Goal: Task Accomplishment & Management: Use online tool/utility

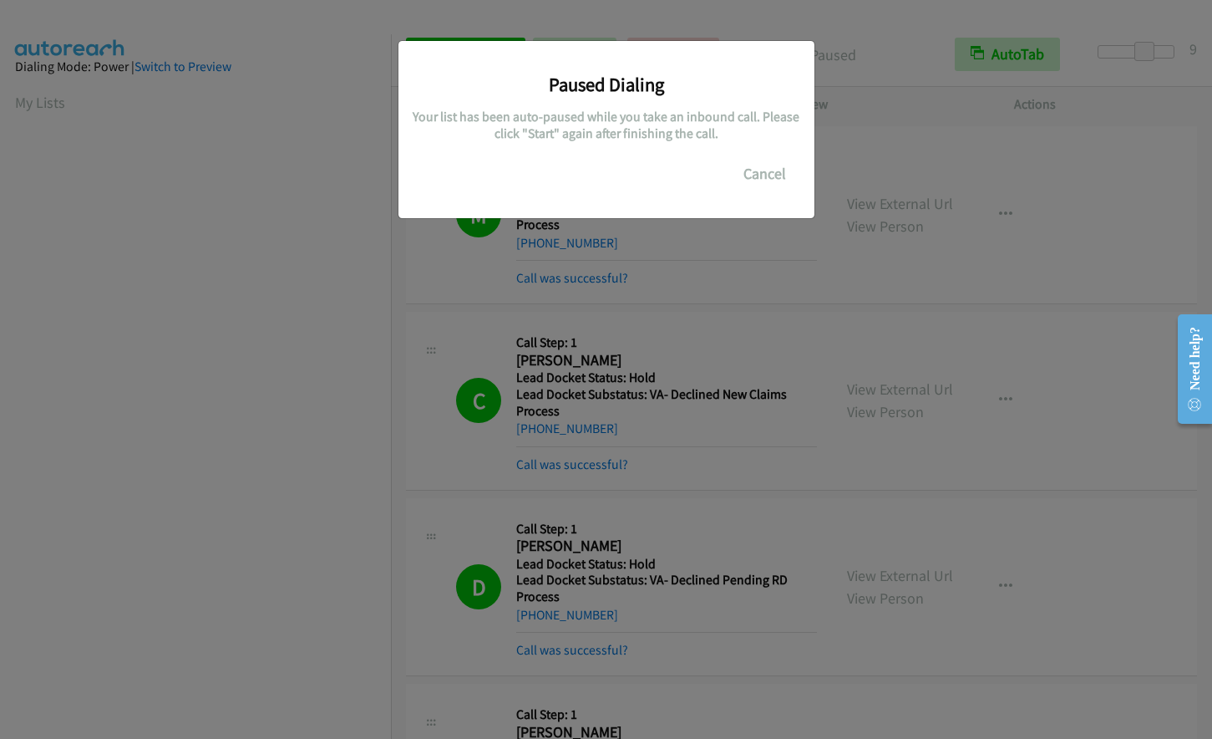
scroll to position [163, 0]
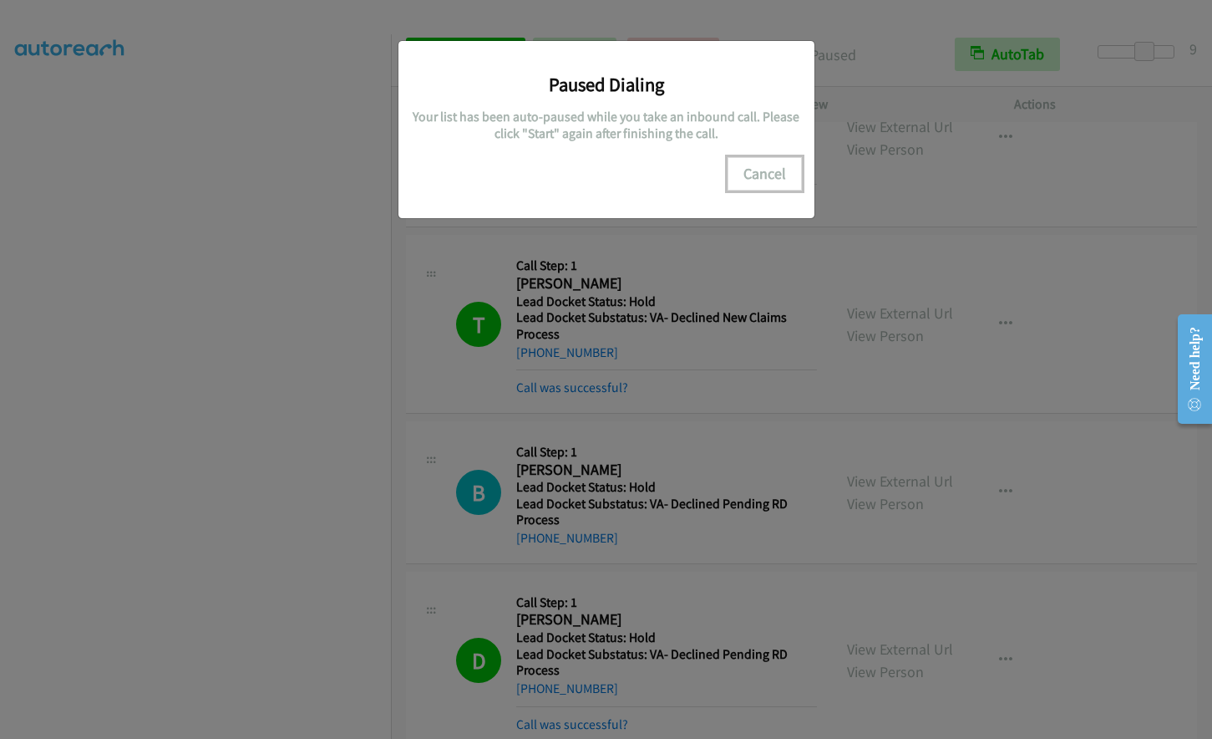
drag, startPoint x: 765, startPoint y: 169, endPoint x: 724, endPoint y: 171, distance: 41.8
click at [764, 167] on button "Cancel" at bounding box center [765, 173] width 74 height 33
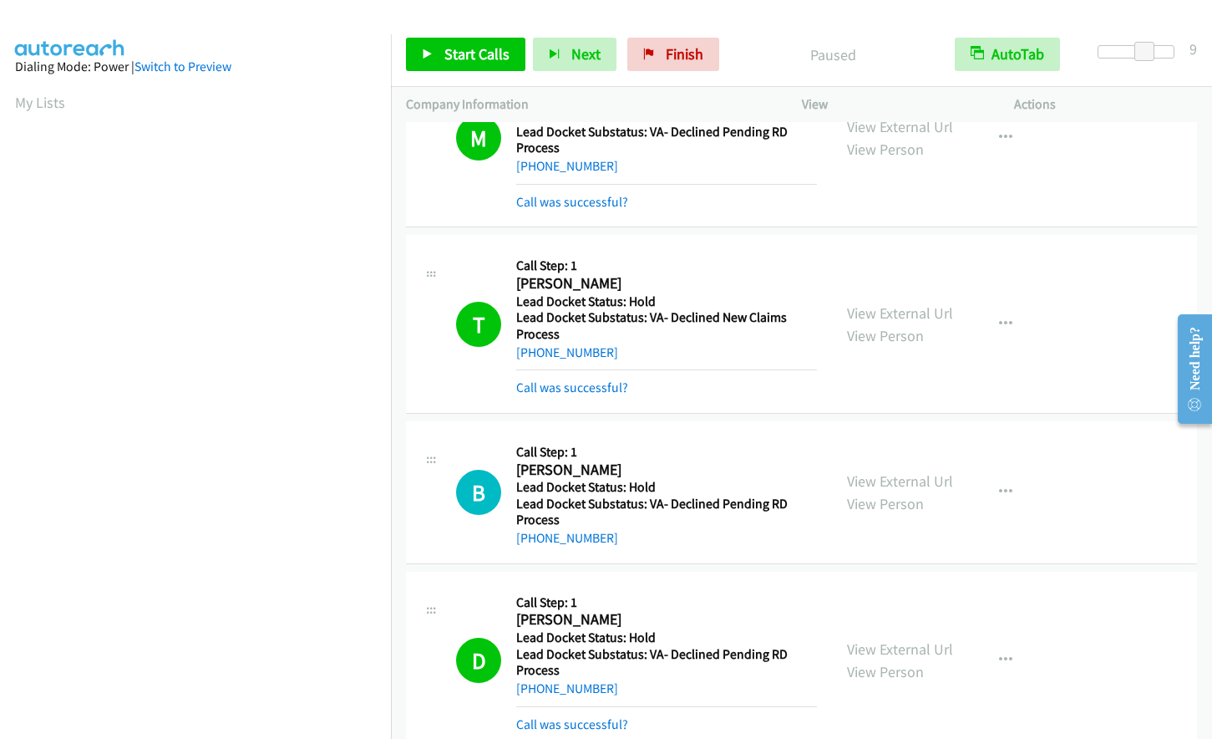
scroll to position [199, 0]
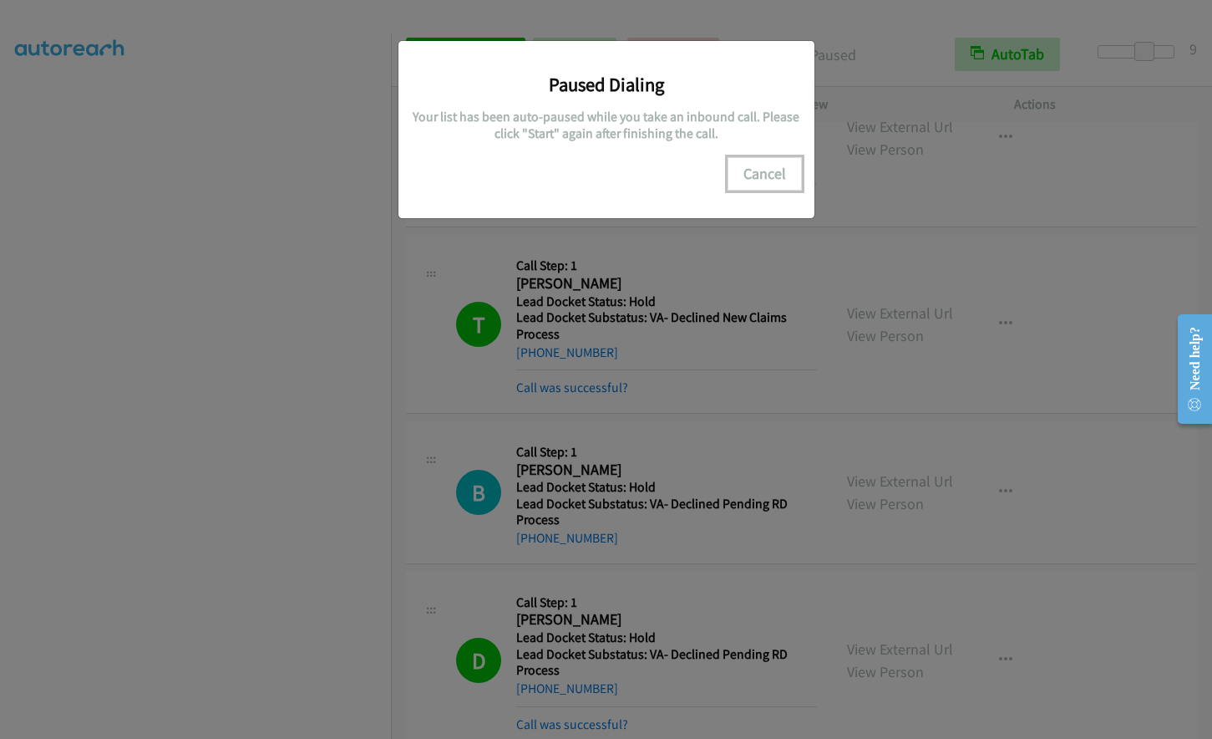
click at [764, 158] on button "Cancel" at bounding box center [765, 173] width 74 height 33
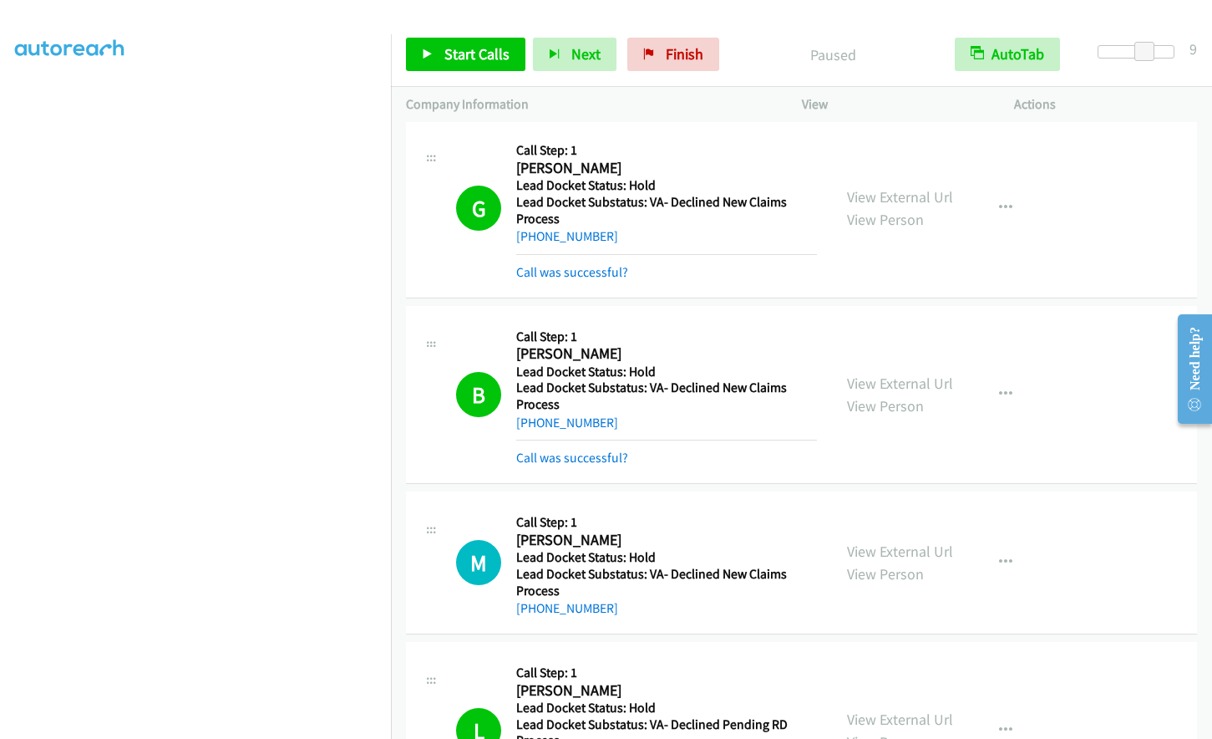
scroll to position [6428, 0]
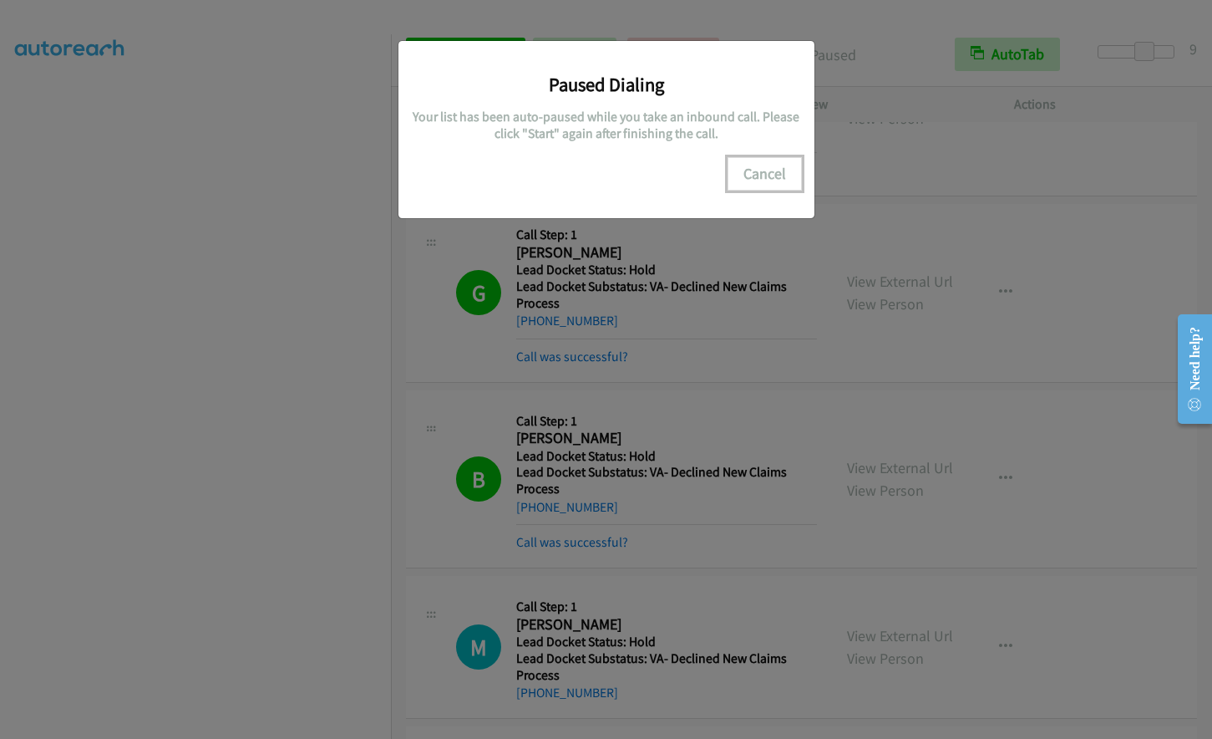
drag, startPoint x: 780, startPoint y: 176, endPoint x: 226, endPoint y: 373, distance: 588.5
click at [775, 178] on button "Cancel" at bounding box center [765, 173] width 74 height 33
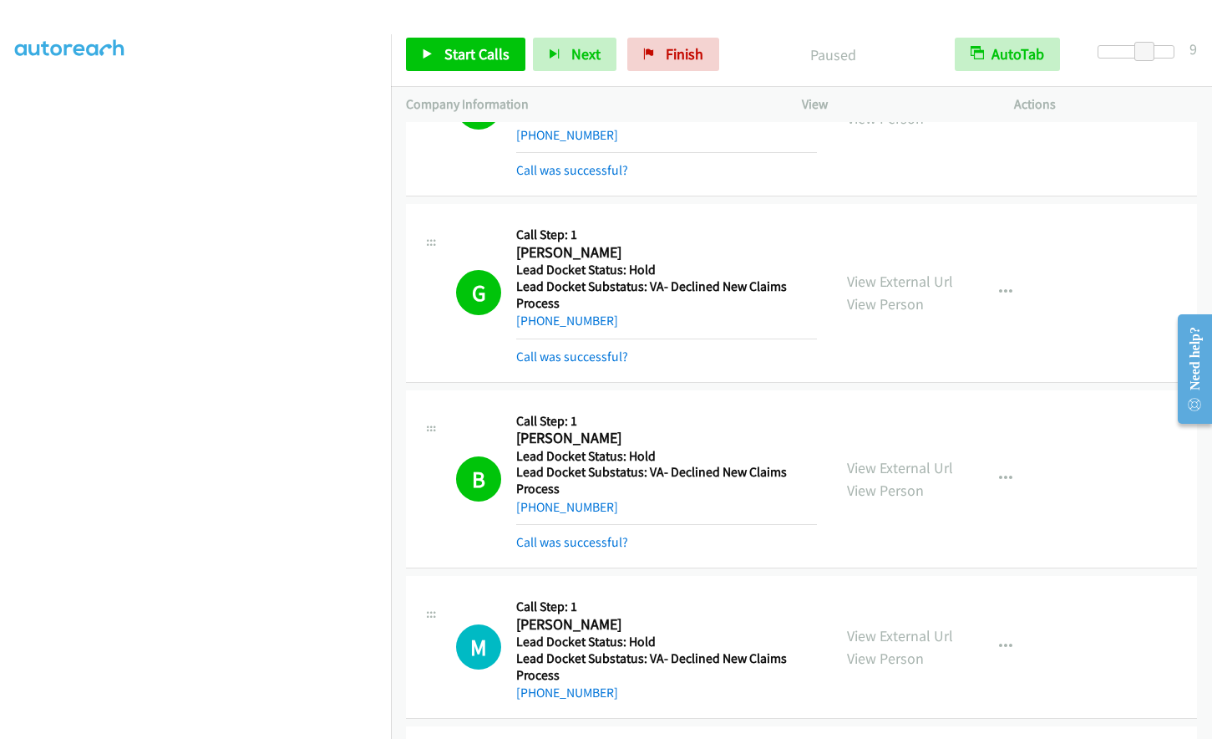
scroll to position [0, 0]
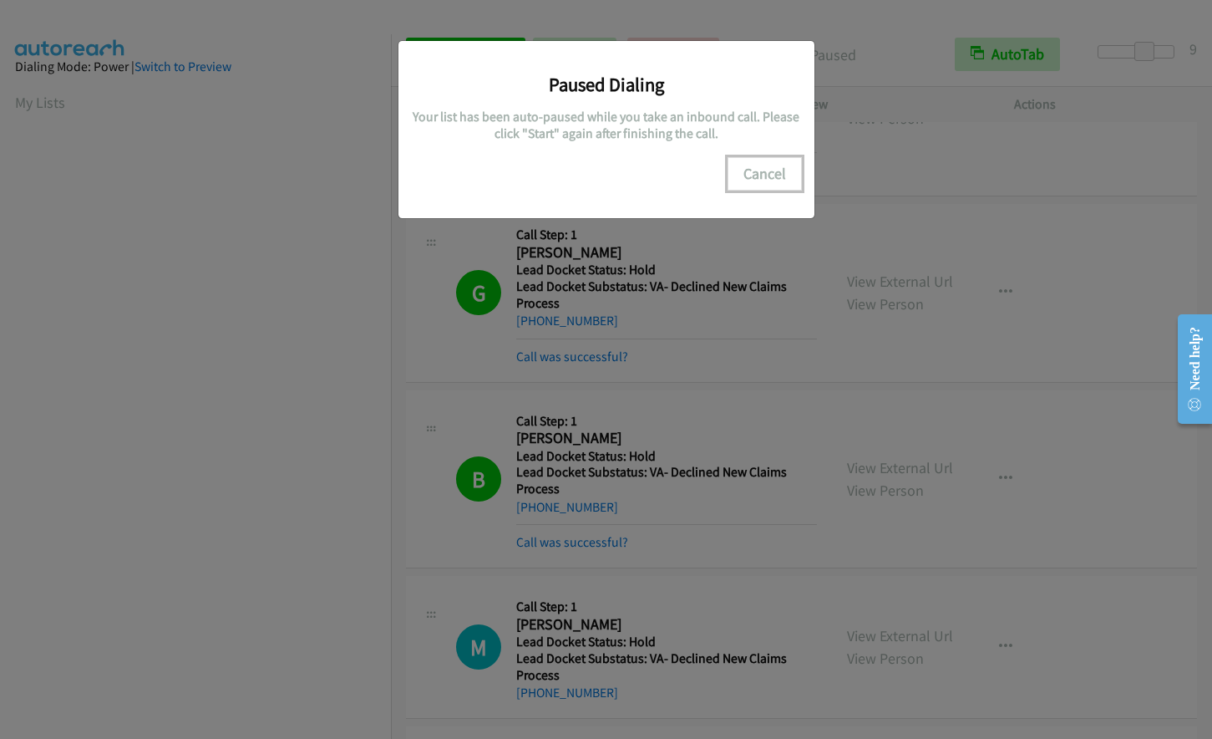
click at [774, 171] on button "Cancel" at bounding box center [765, 173] width 74 height 33
click at [747, 188] on button "Cancel" at bounding box center [765, 173] width 74 height 33
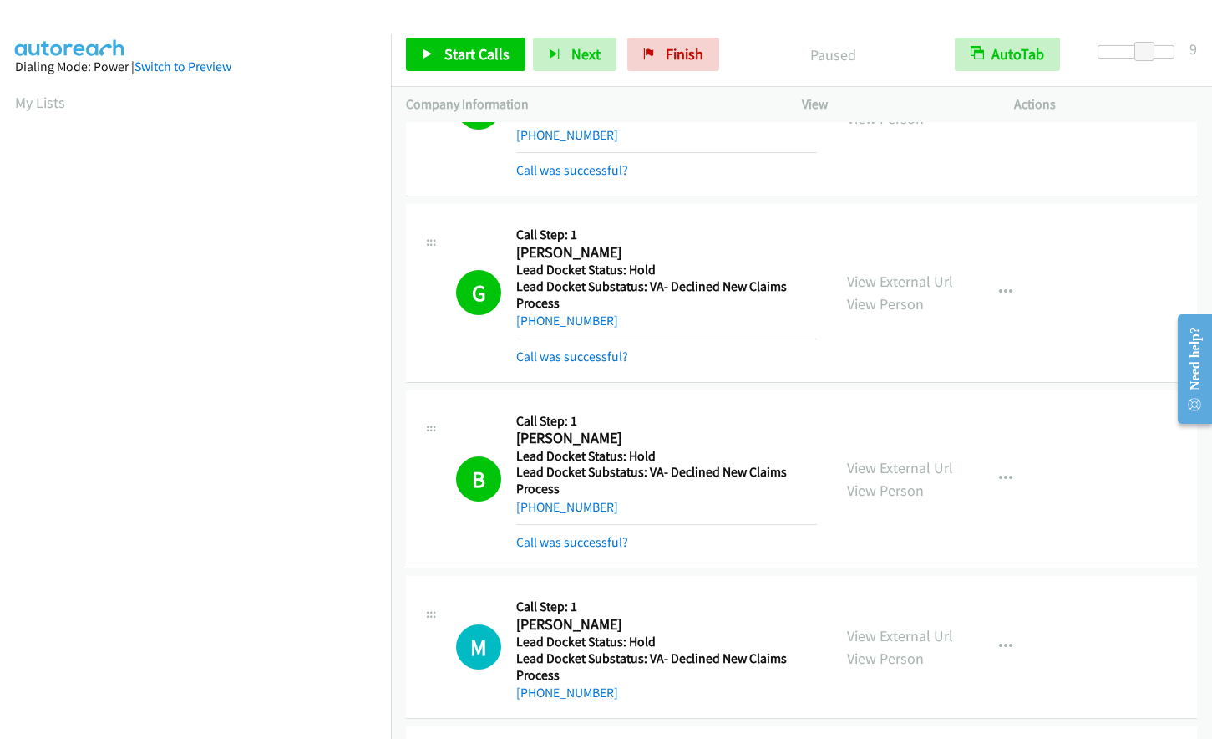
scroll to position [198, 0]
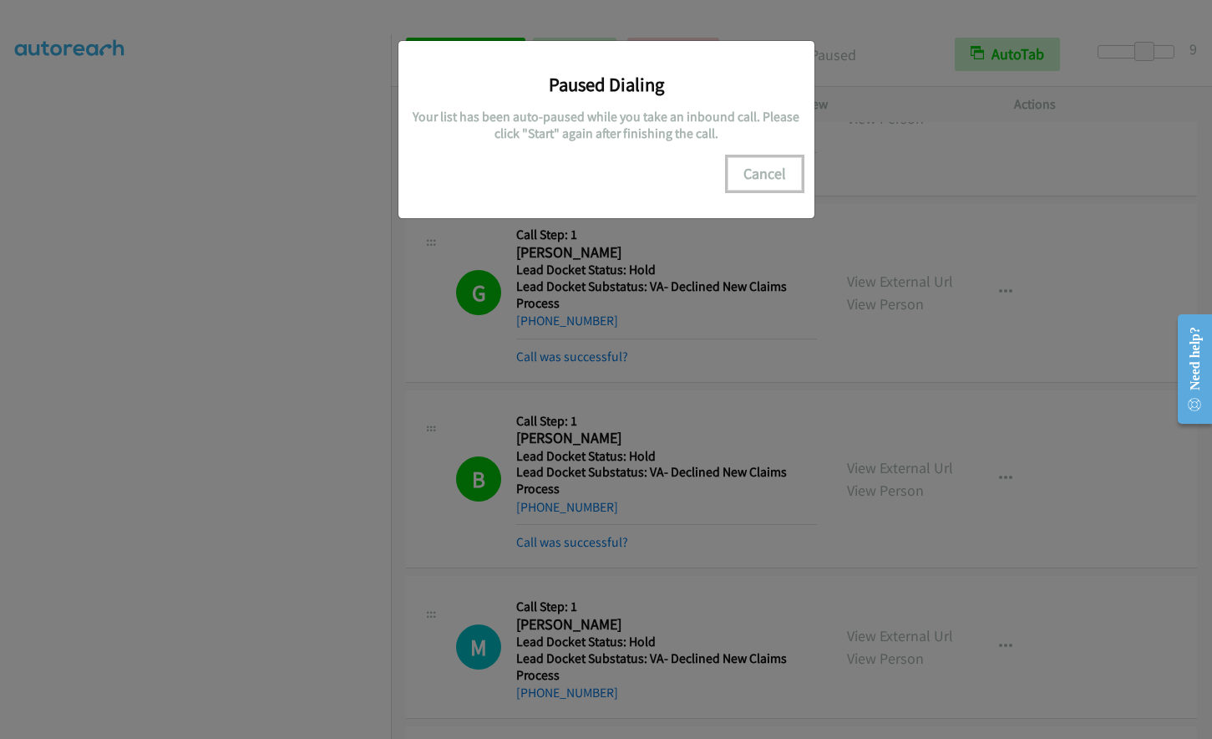
click at [765, 171] on button "Cancel" at bounding box center [765, 173] width 74 height 33
click at [765, 177] on button "Cancel" at bounding box center [765, 173] width 74 height 33
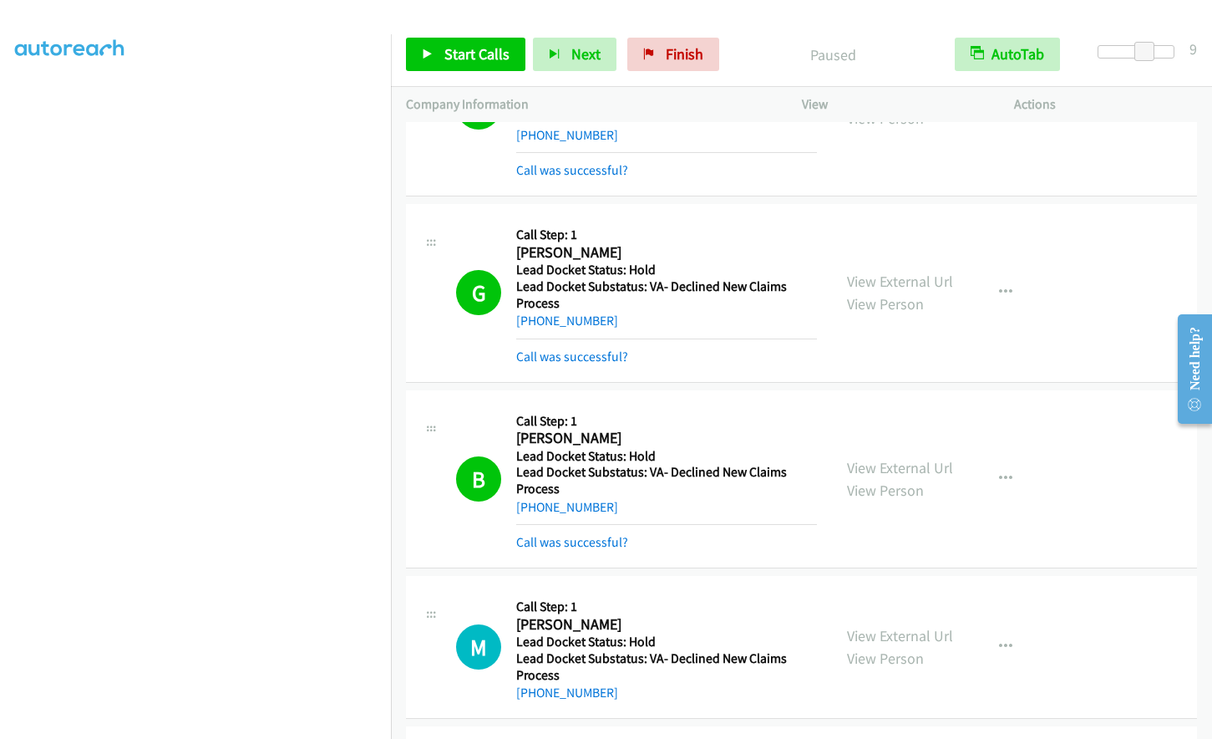
scroll to position [163, 0]
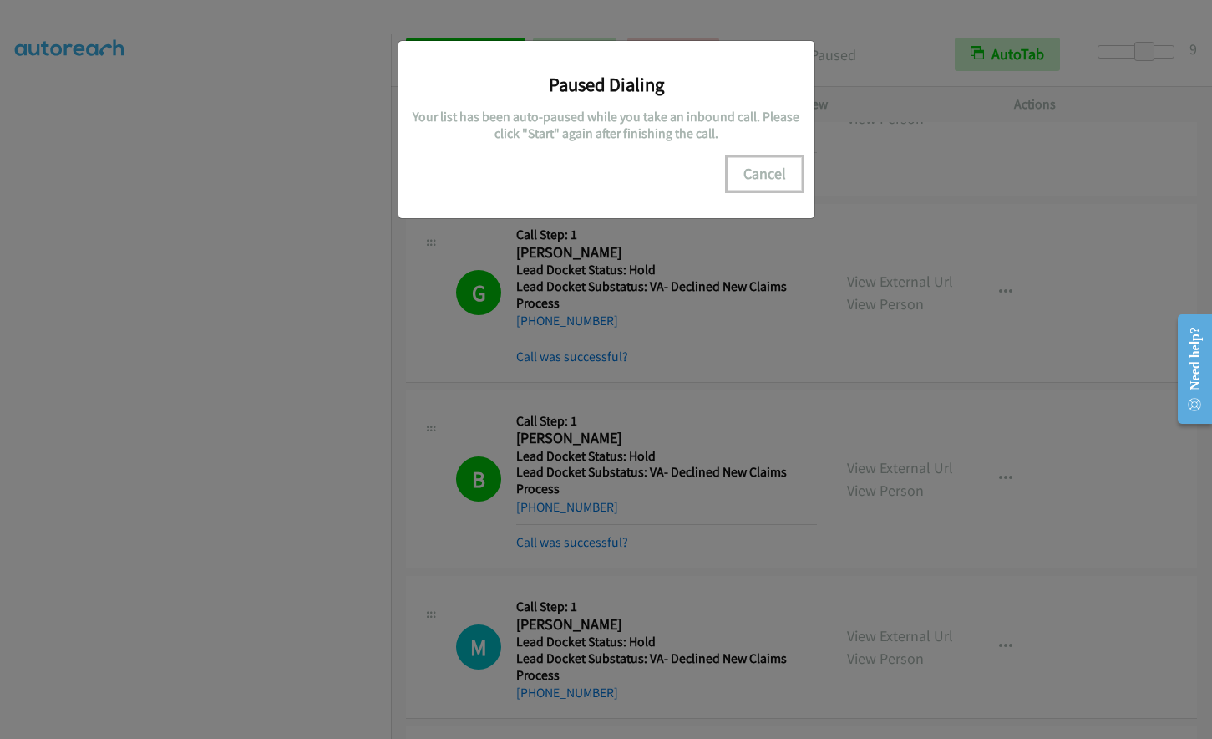
click at [751, 164] on button "Cancel" at bounding box center [765, 173] width 74 height 33
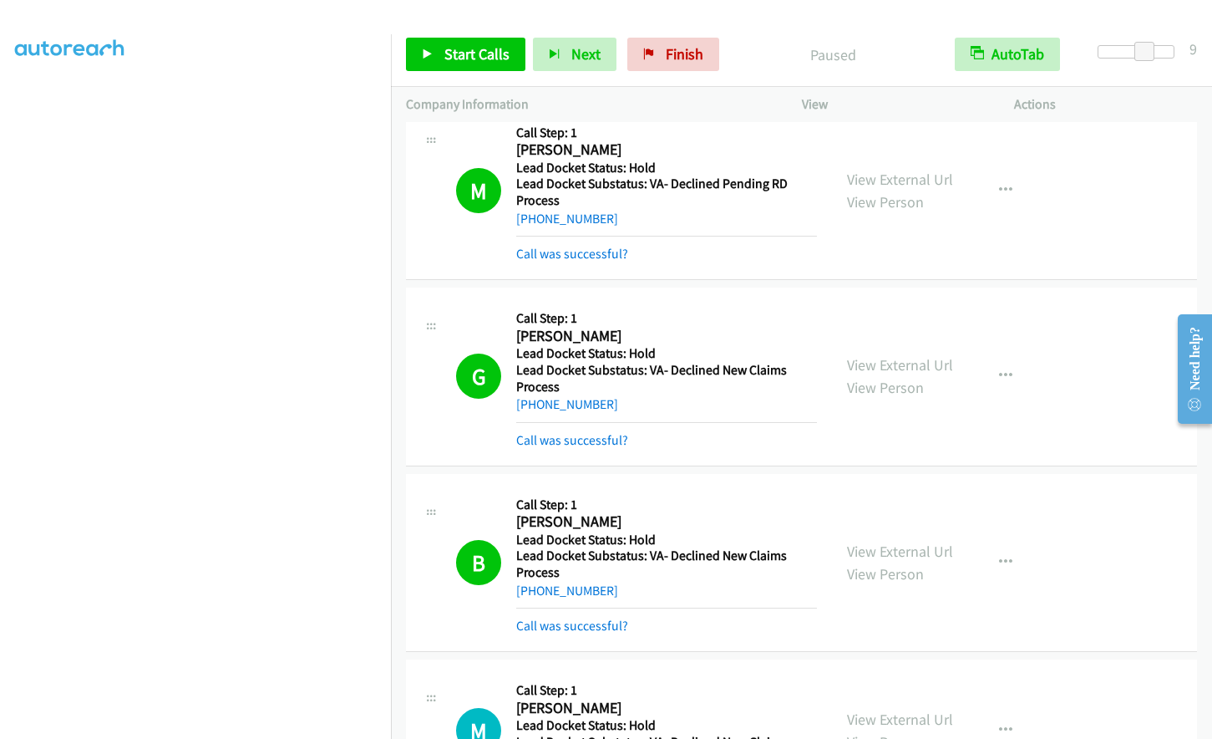
scroll to position [0, 0]
click at [10, 94] on aside "Dialing Mode: Power | Switch to Preview My Lists" at bounding box center [195, 496] width 391 height 925
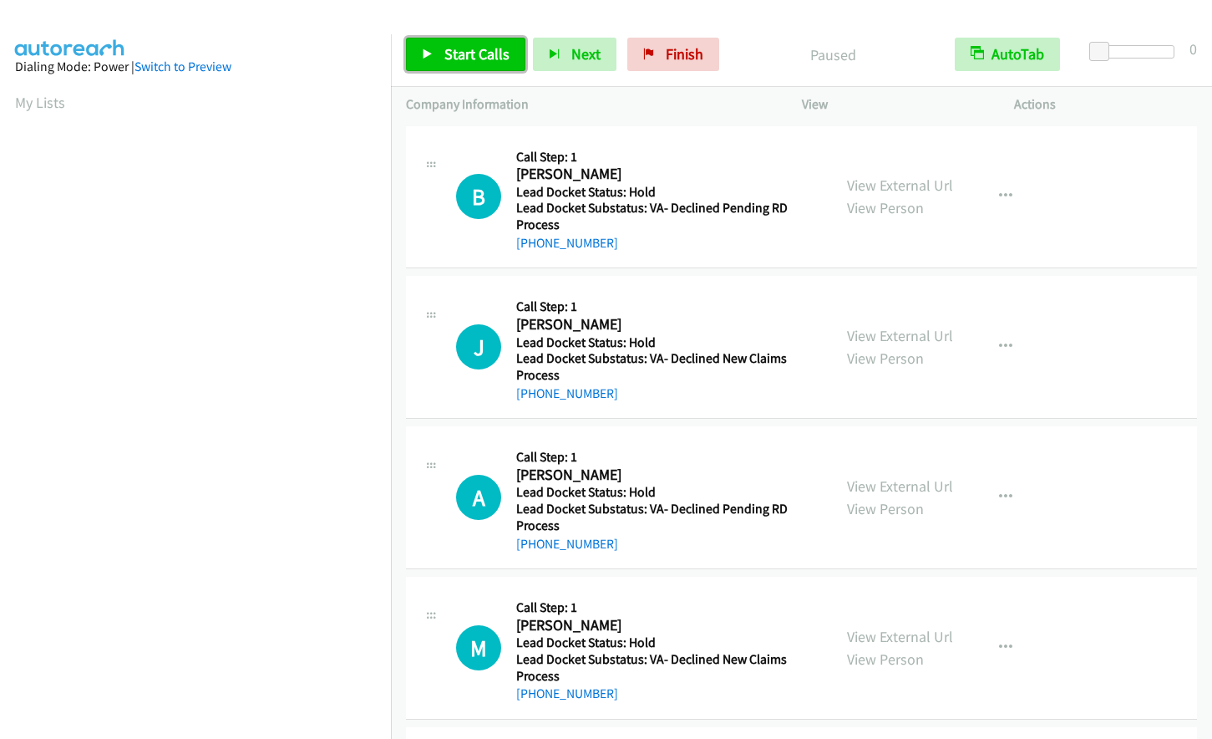
click at [469, 59] on span "Start Calls" at bounding box center [476, 53] width 65 height 19
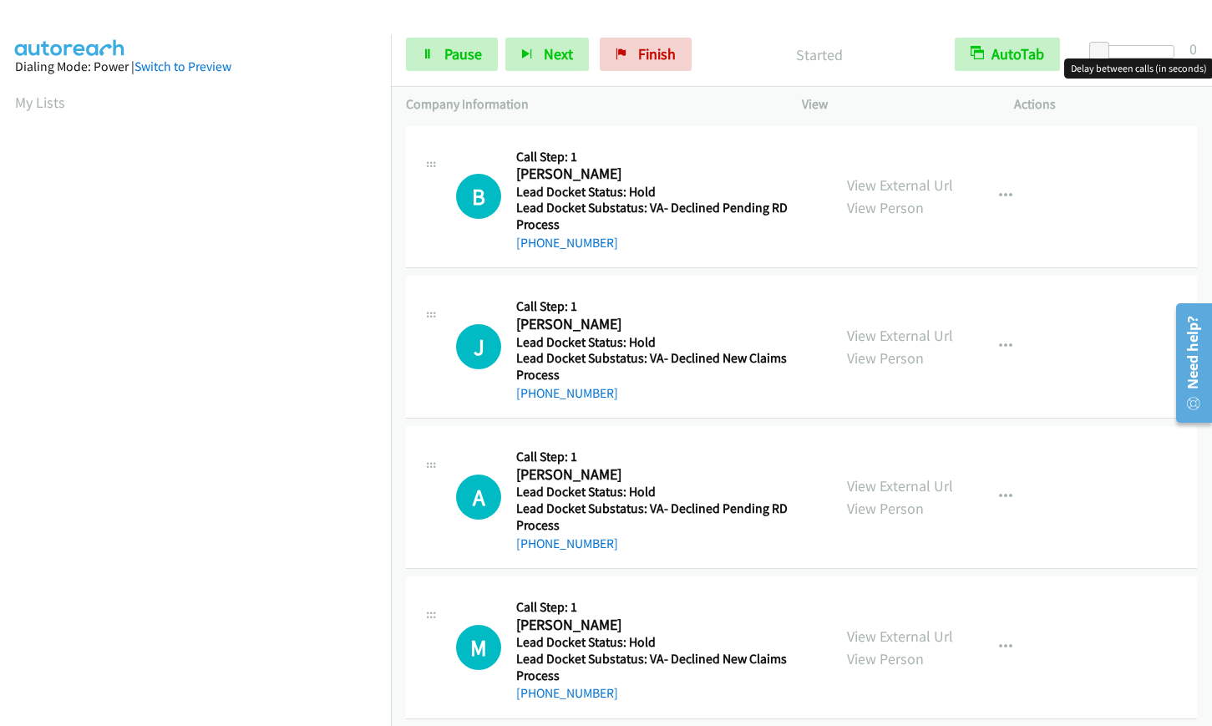
click at [1139, 48] on div at bounding box center [1136, 51] width 77 height 13
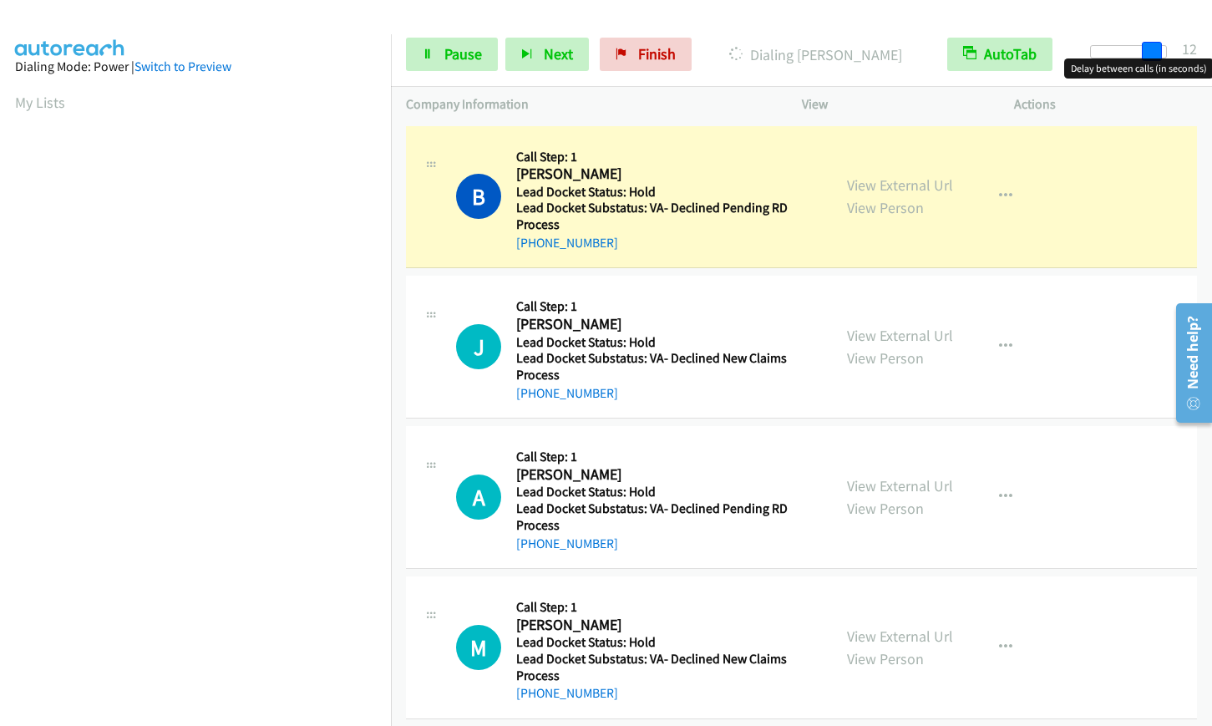
click at [1157, 51] on div at bounding box center [1128, 51] width 77 height 13
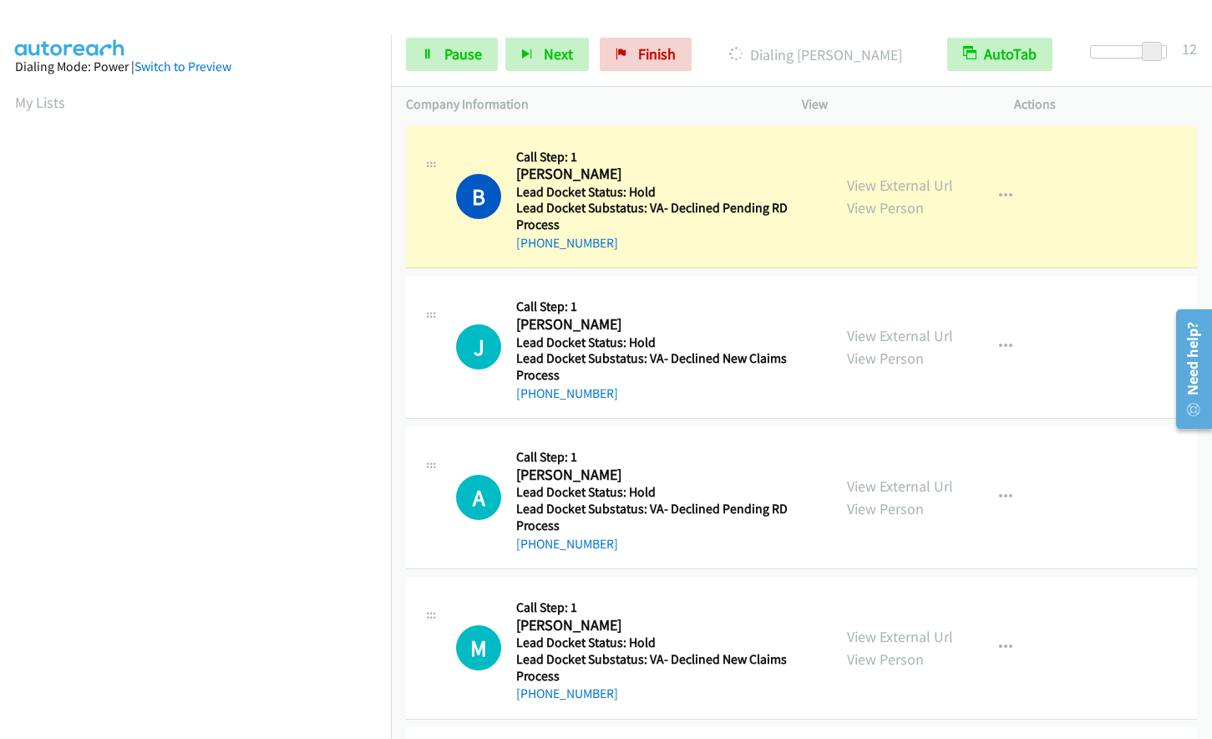
click at [1136, 53] on div at bounding box center [1128, 51] width 77 height 13
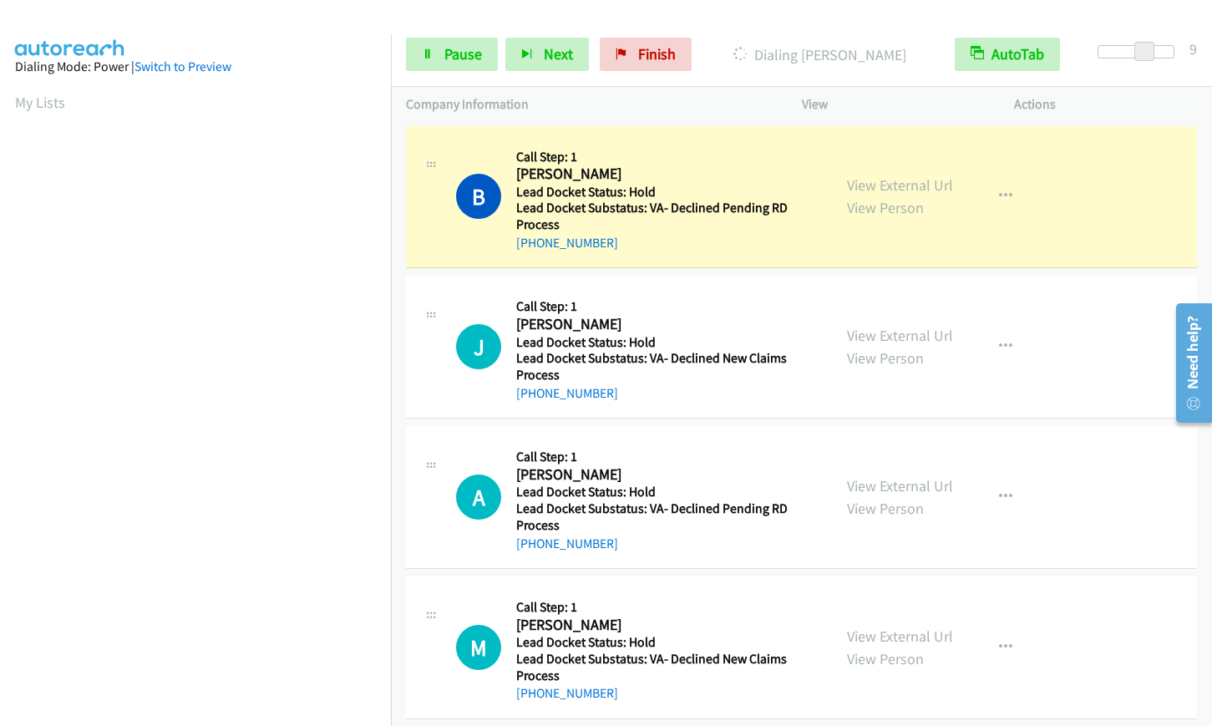
click at [1145, 52] on span at bounding box center [1145, 52] width 20 height 20
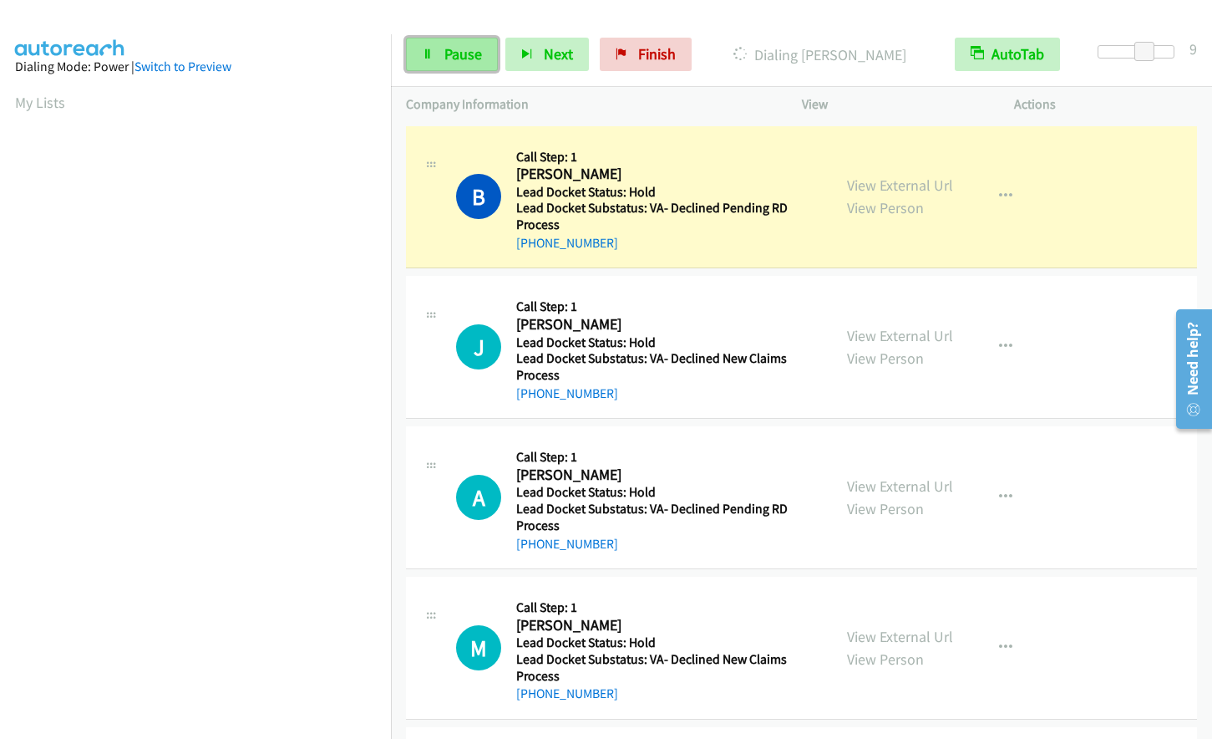
click at [459, 57] on span "Pause" at bounding box center [463, 53] width 38 height 19
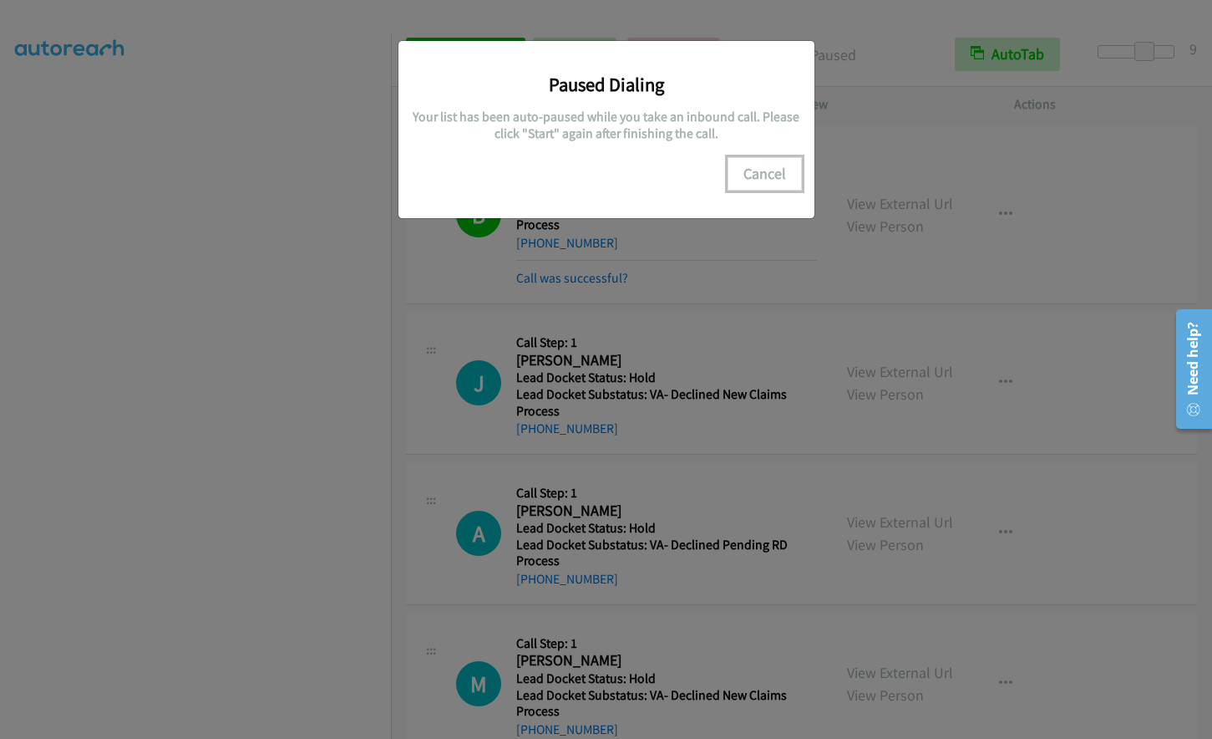
click at [761, 166] on button "Cancel" at bounding box center [765, 173] width 74 height 33
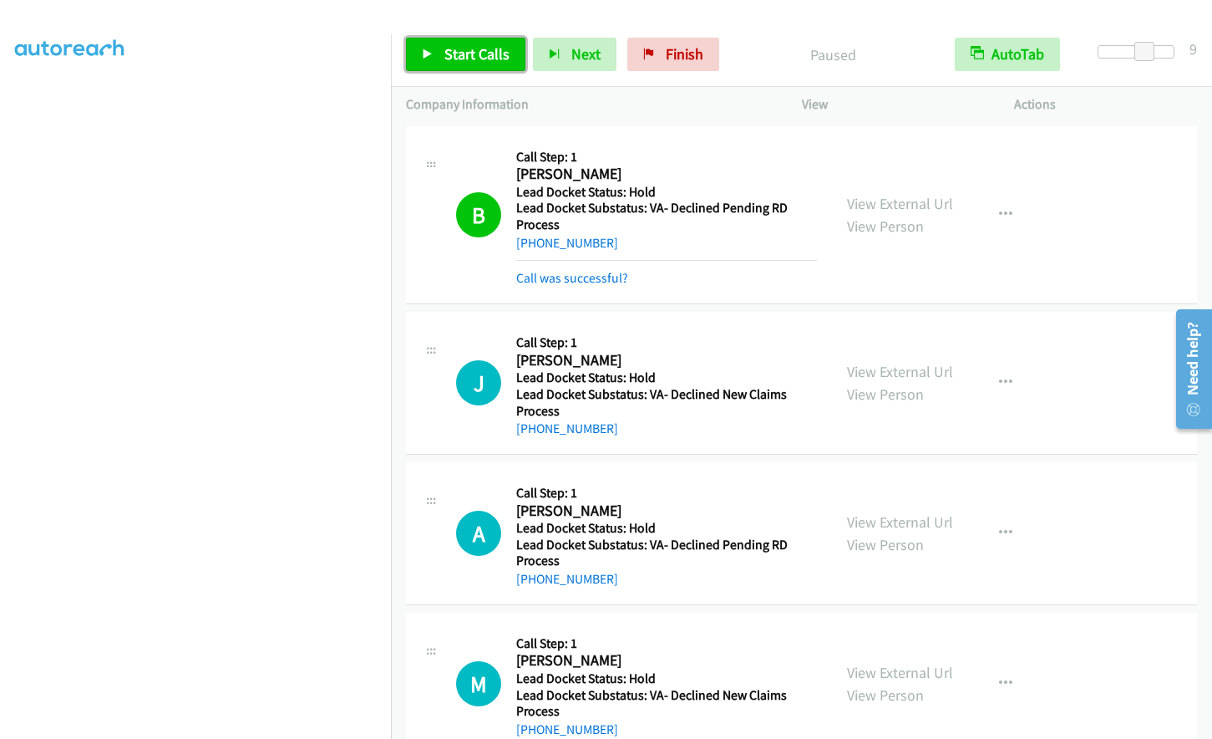
click at [472, 58] on span "Start Calls" at bounding box center [476, 53] width 65 height 19
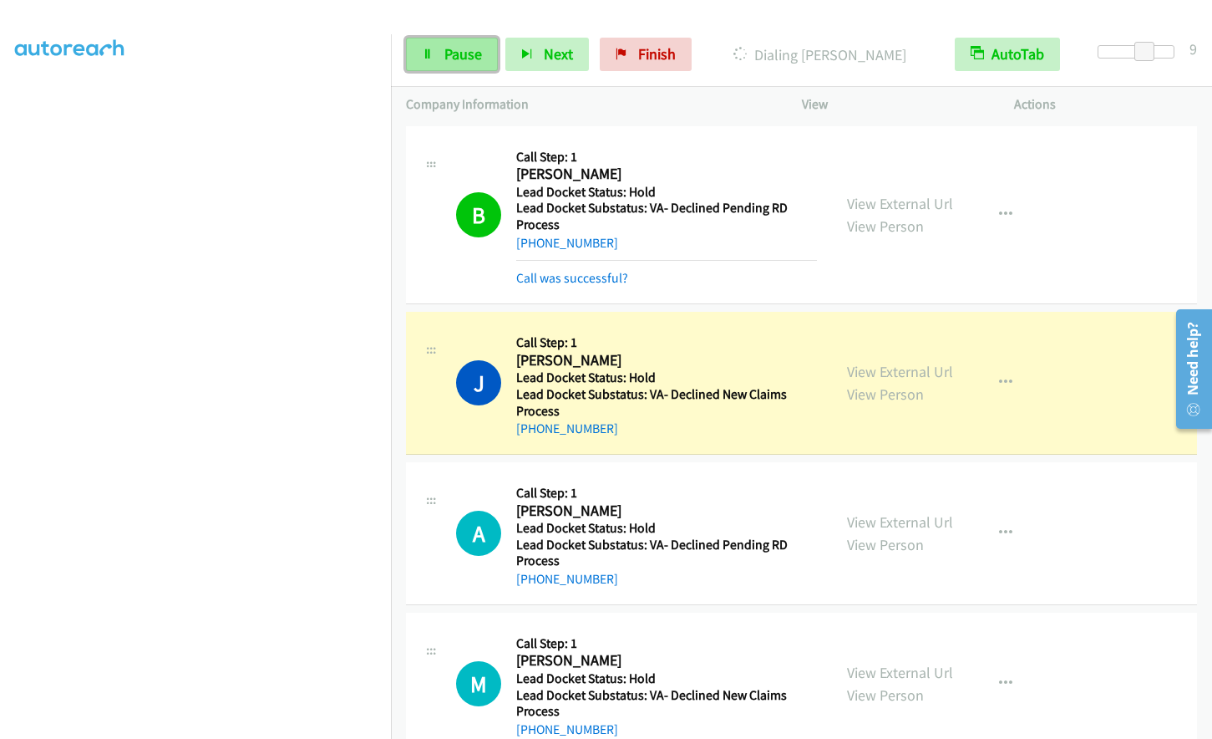
click at [430, 60] on link "Pause" at bounding box center [452, 54] width 92 height 33
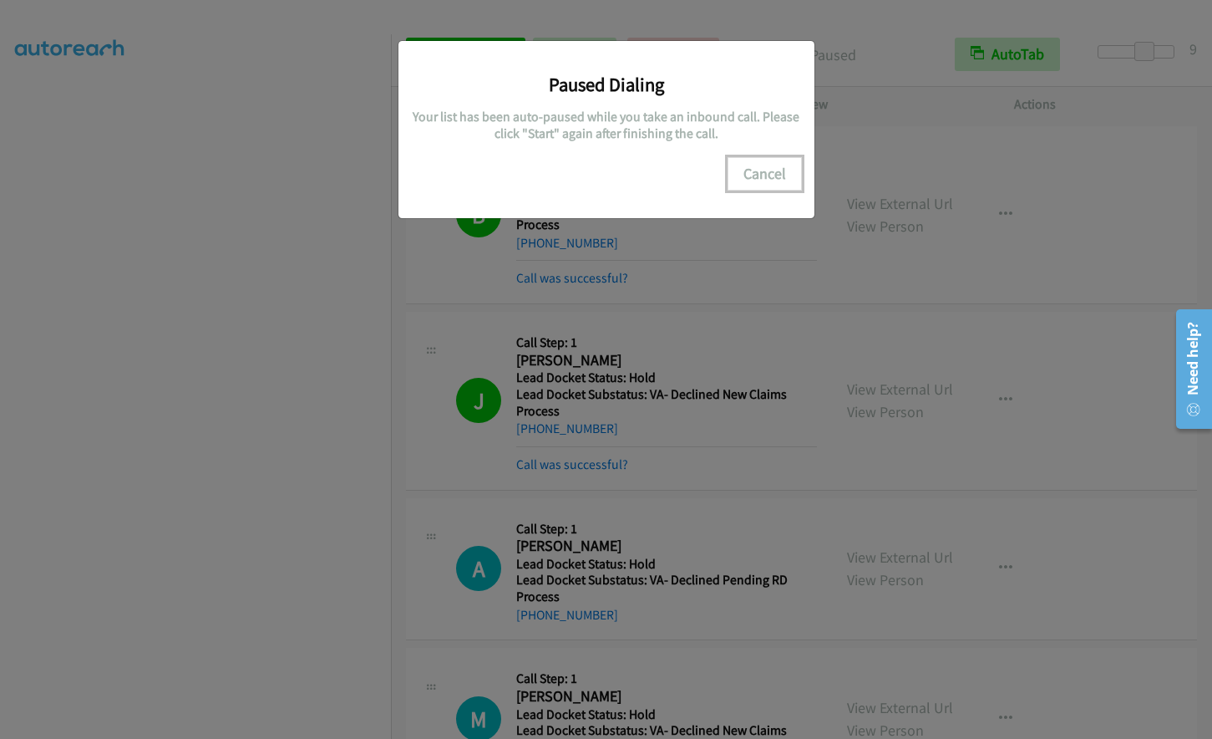
click at [759, 170] on button "Cancel" at bounding box center [765, 173] width 74 height 33
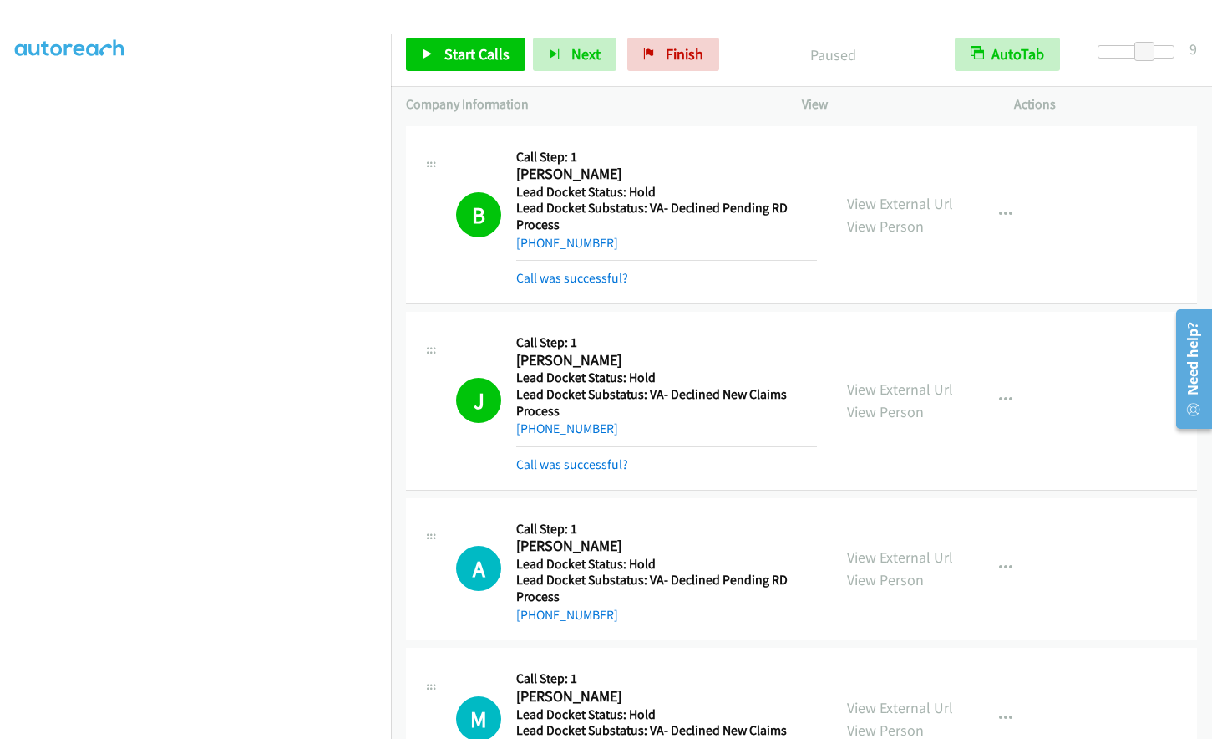
scroll to position [0, 0]
click at [468, 51] on span "Start Calls" at bounding box center [476, 53] width 65 height 19
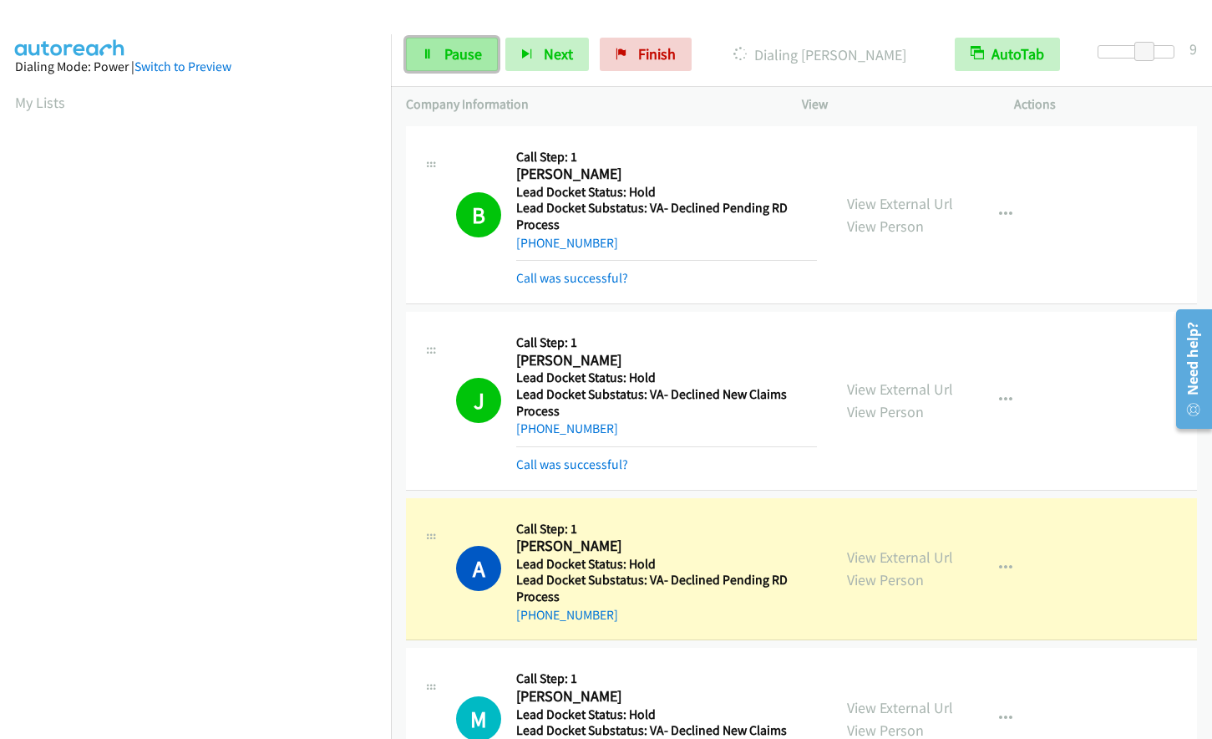
click at [452, 48] on span "Pause" at bounding box center [463, 53] width 38 height 19
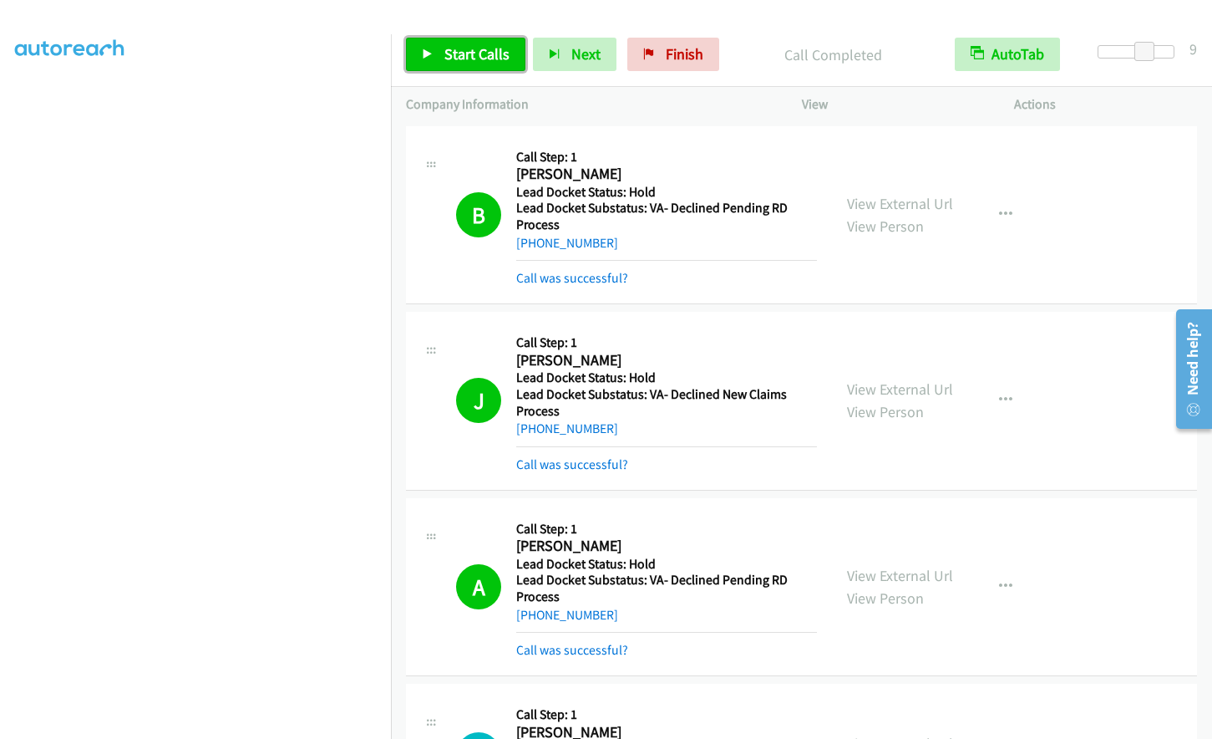
click at [452, 54] on span "Start Calls" at bounding box center [476, 53] width 65 height 19
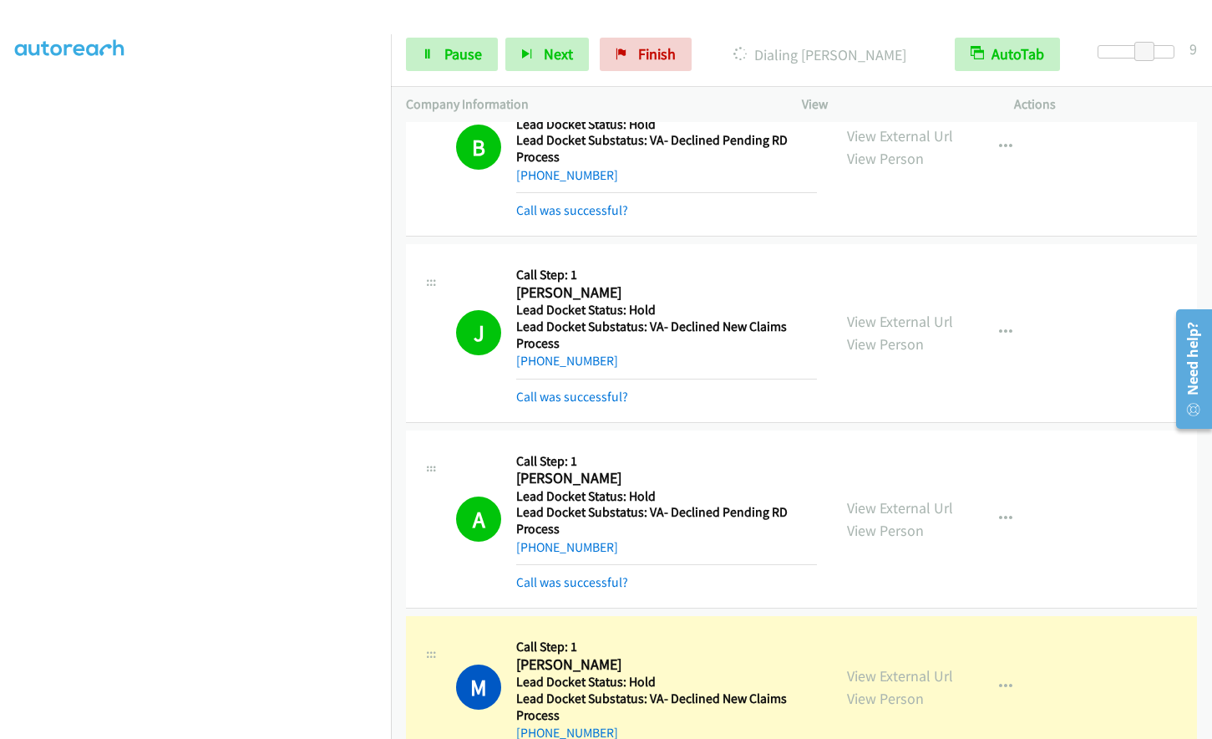
scroll to position [251, 0]
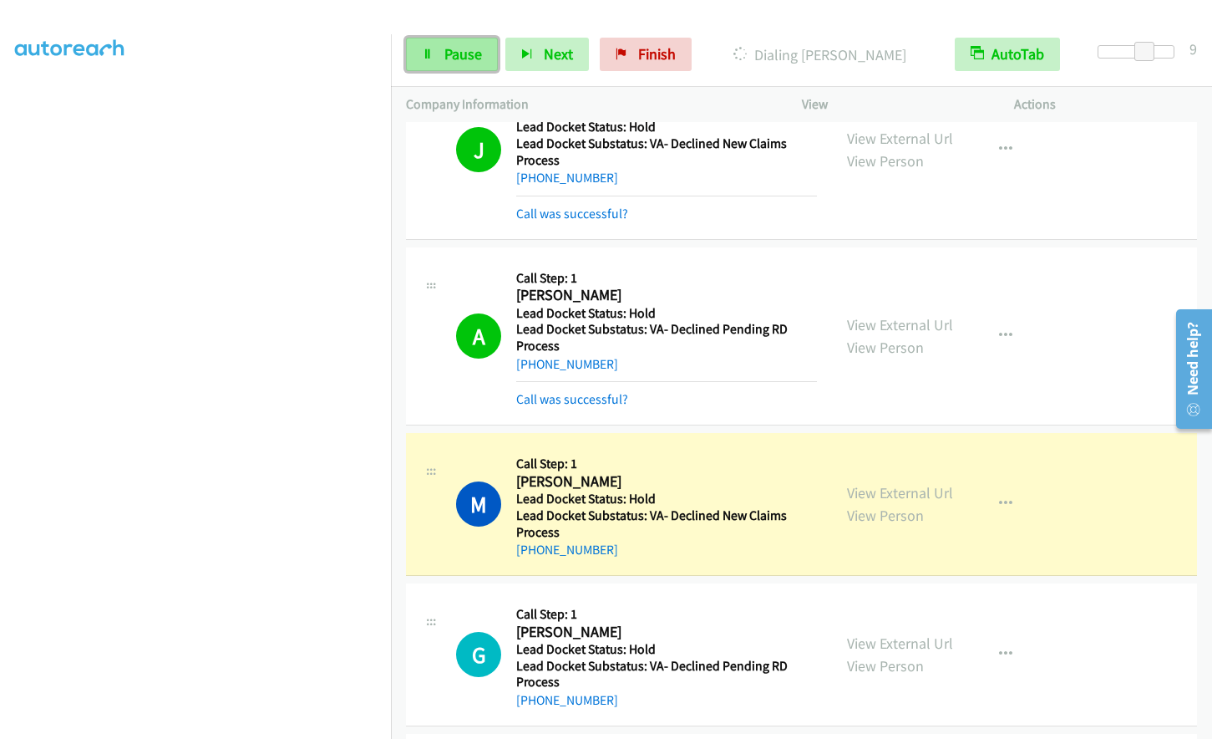
click at [457, 48] on span "Pause" at bounding box center [463, 53] width 38 height 19
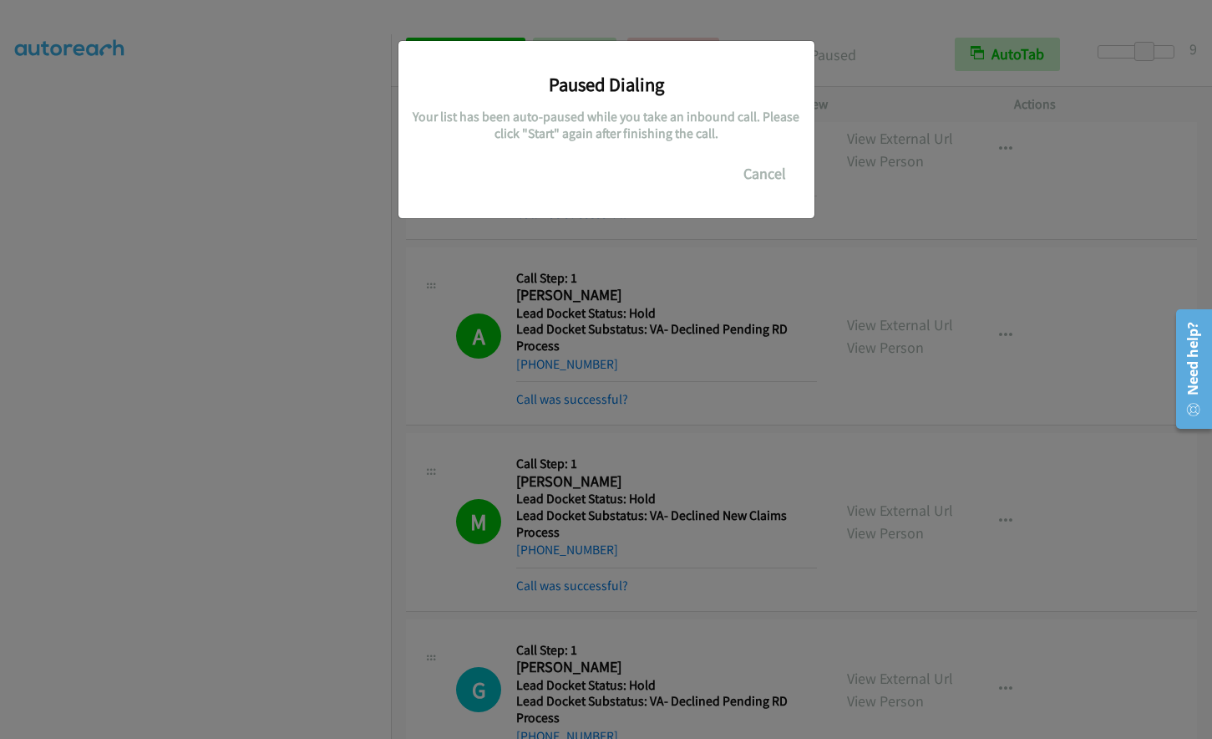
drag, startPoint x: 485, startPoint y: 199, endPoint x: 588, endPoint y: 190, distance: 103.9
click at [485, 199] on div "Paused Dialing Your list has been auto-paused while you take an inbound call. P…" at bounding box center [607, 129] width 416 height 177
click at [756, 174] on button "Cancel" at bounding box center [765, 173] width 74 height 33
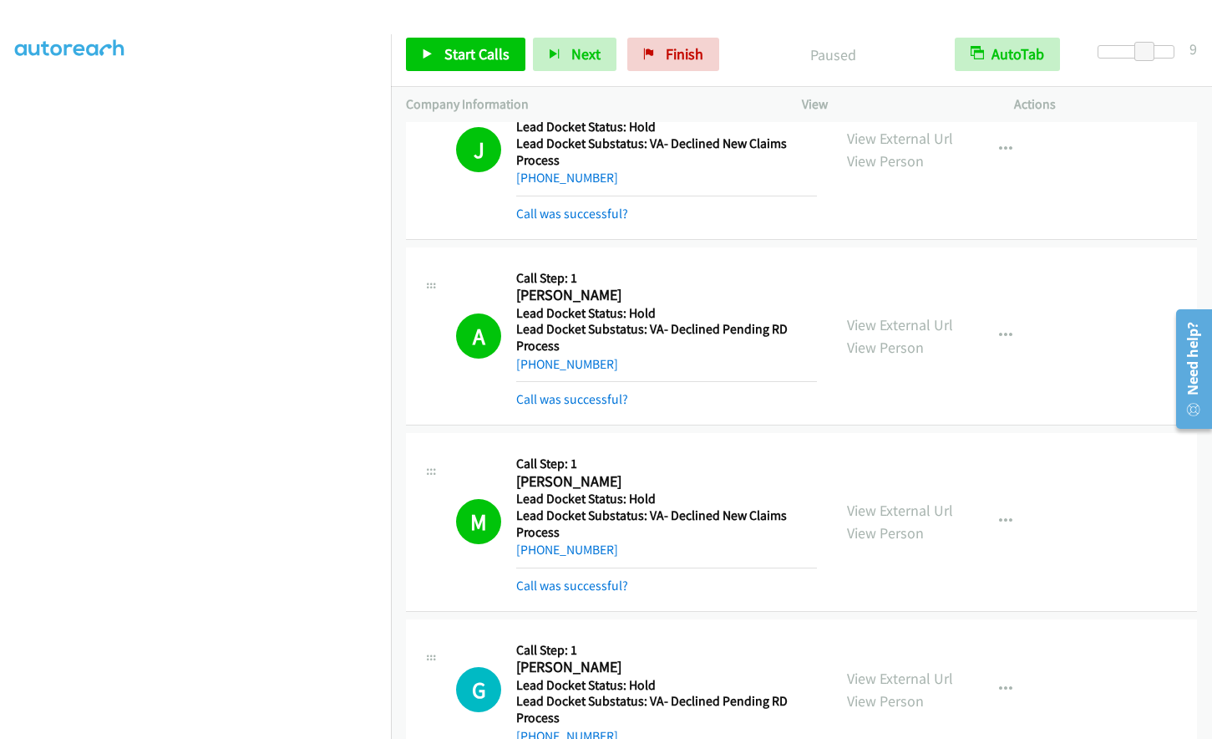
scroll to position [163, 0]
click at [677, 48] on span "Finish" at bounding box center [685, 53] width 38 height 19
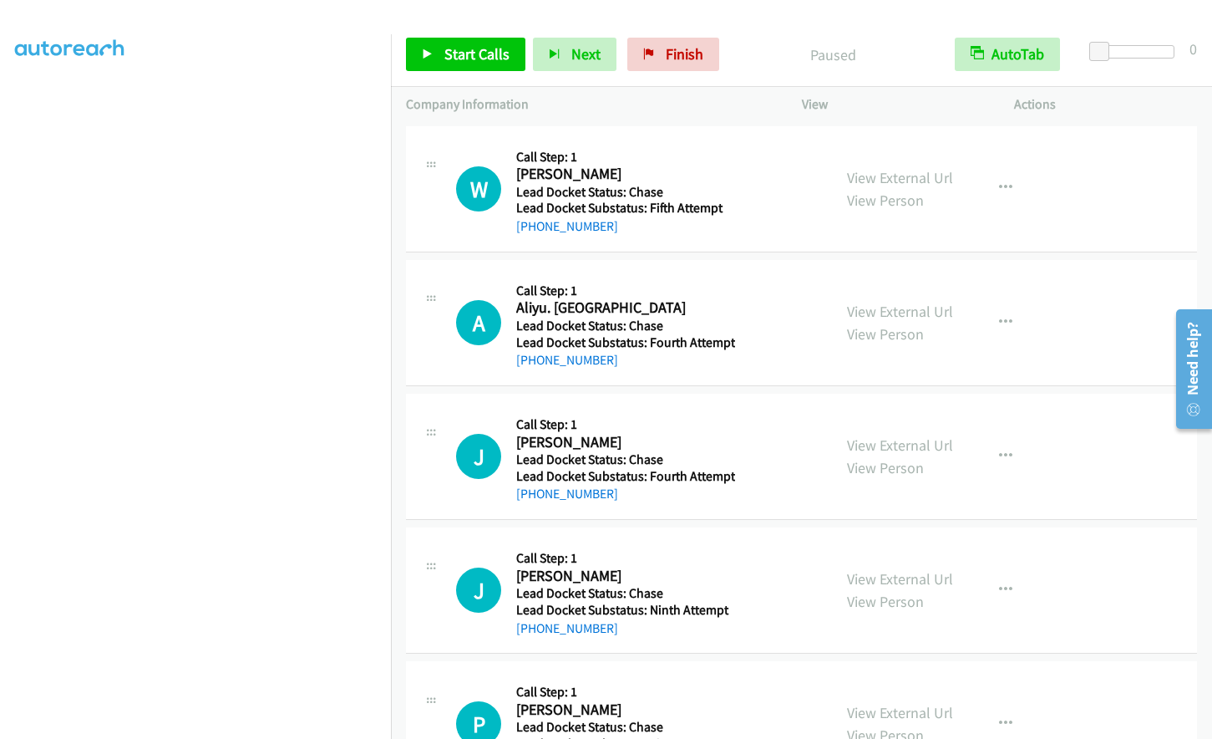
scroll to position [198, 0]
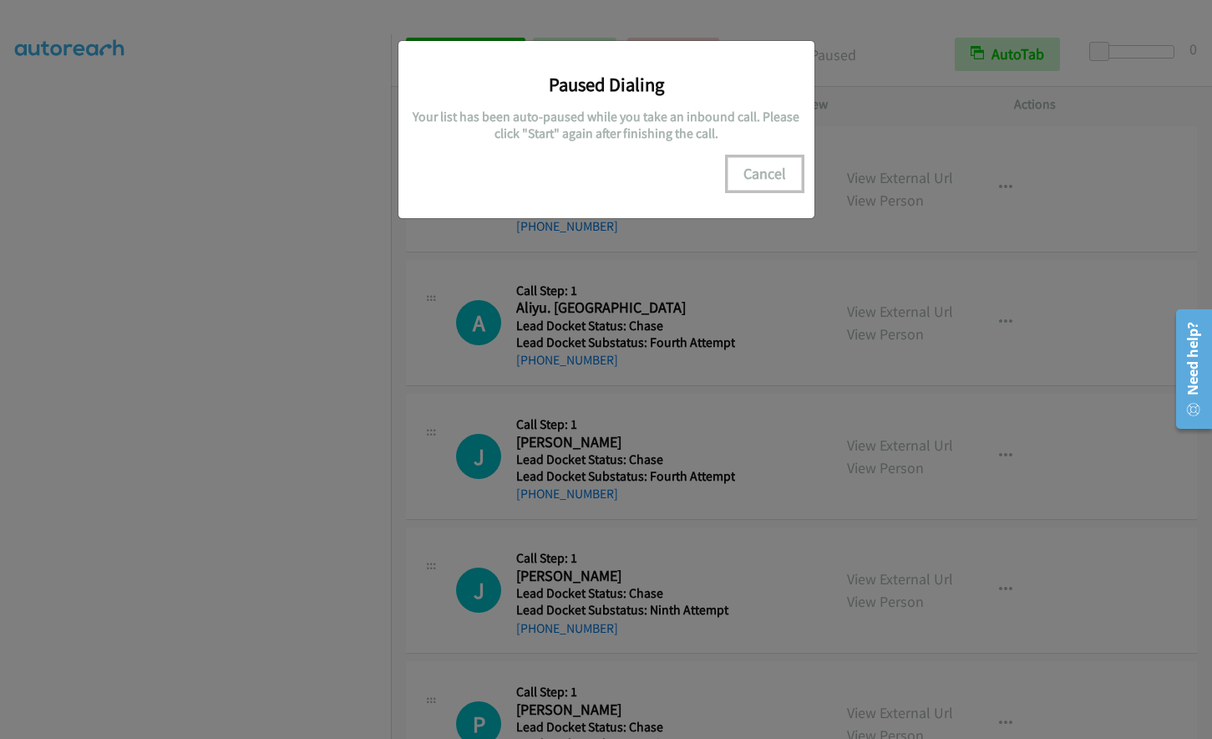
click at [759, 165] on button "Cancel" at bounding box center [765, 173] width 74 height 33
click at [761, 162] on button "Cancel" at bounding box center [765, 173] width 74 height 33
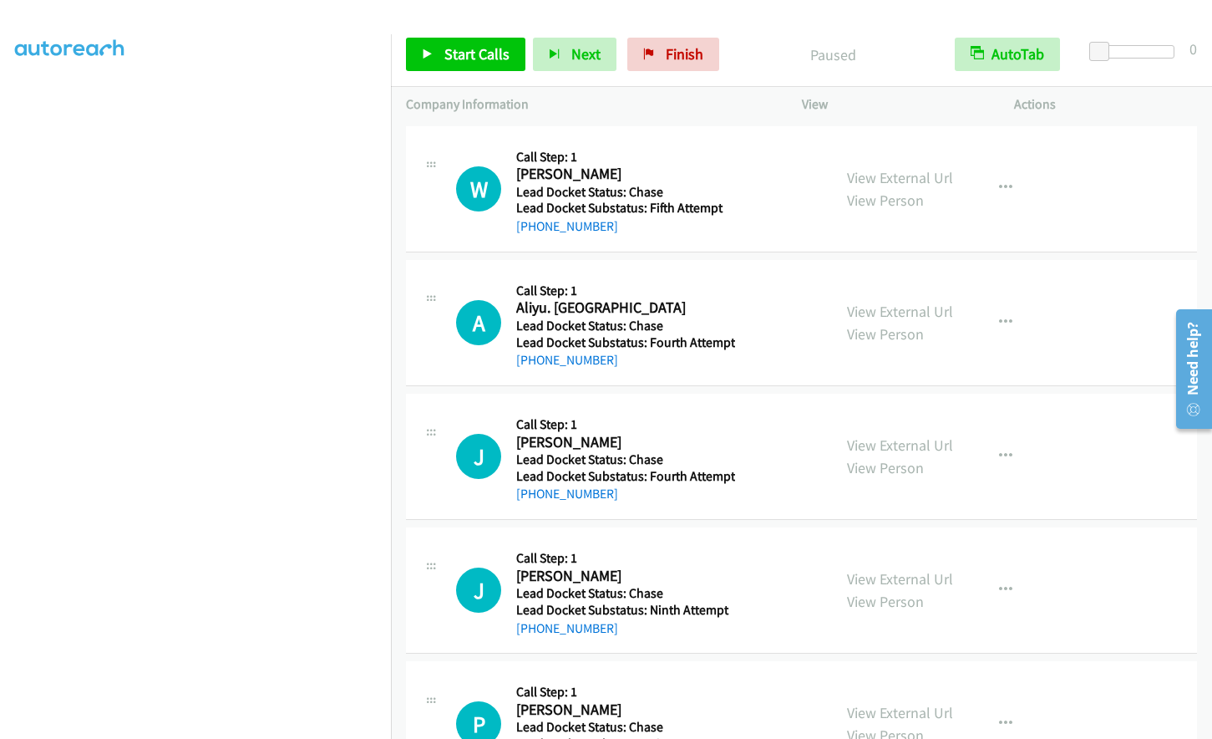
scroll to position [0, 0]
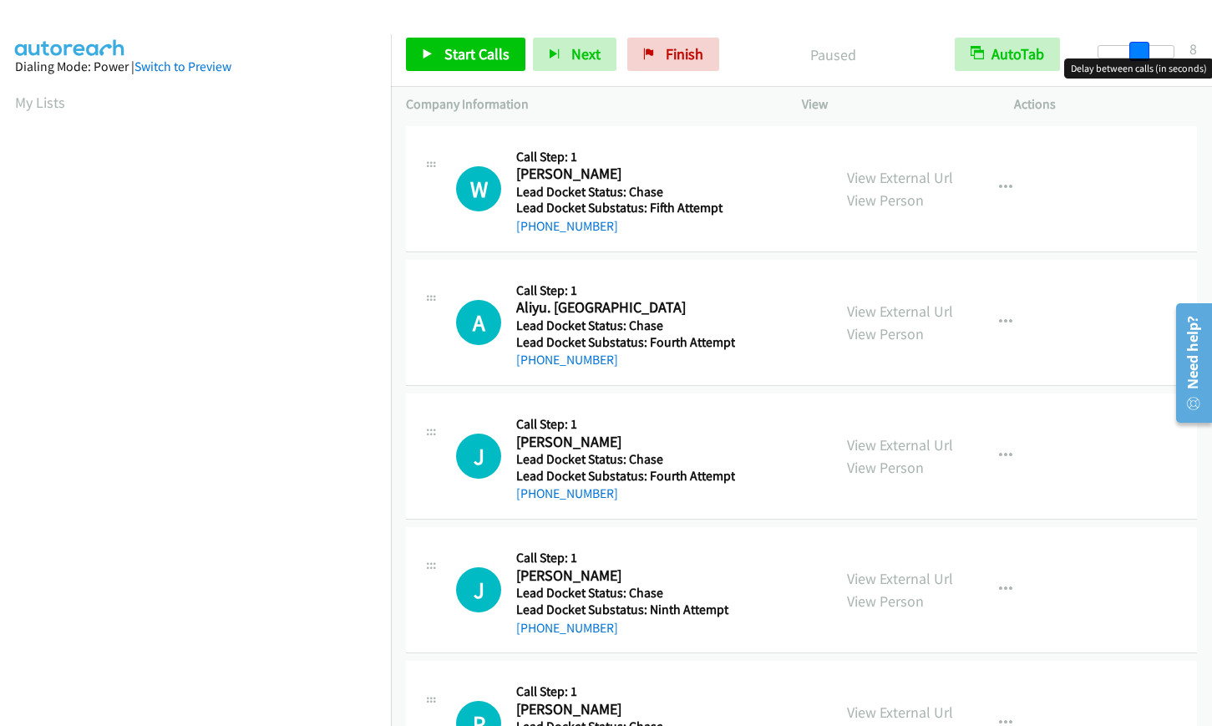
click at [1139, 48] on div at bounding box center [1136, 51] width 77 height 13
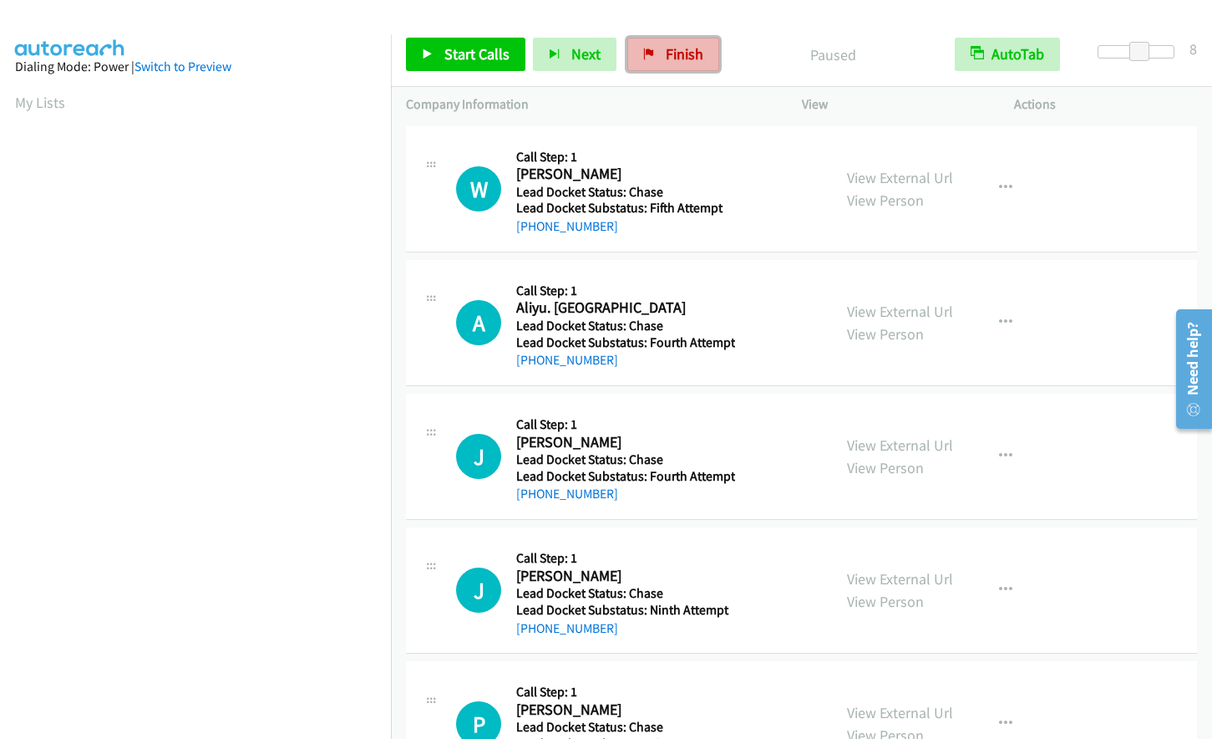
click at [677, 54] on span "Finish" at bounding box center [685, 53] width 38 height 19
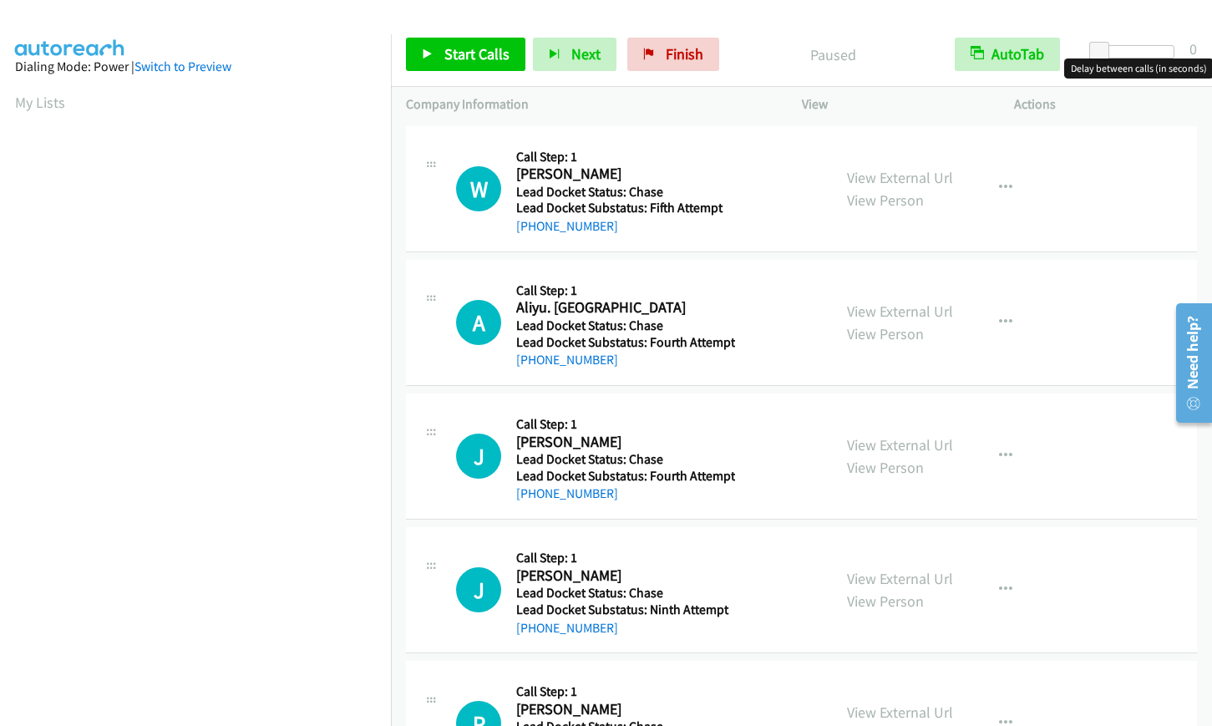
click at [1145, 48] on div at bounding box center [1136, 51] width 77 height 13
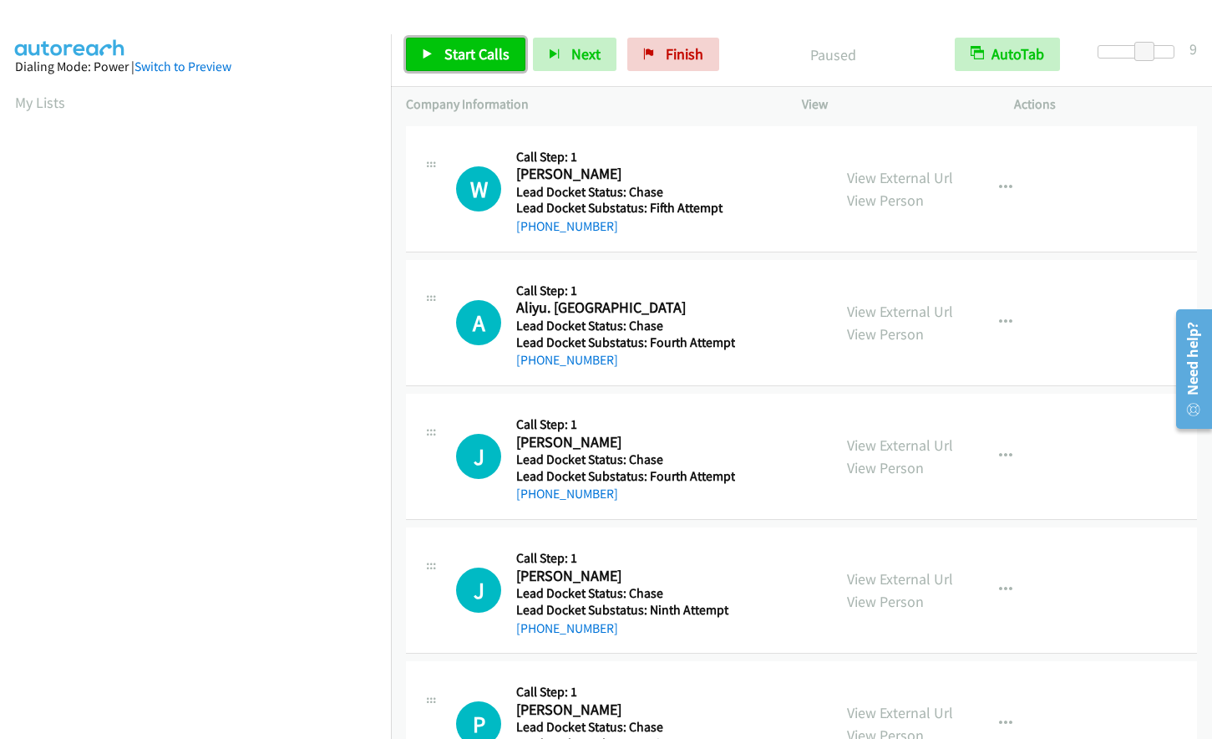
click at [452, 51] on span "Start Calls" at bounding box center [476, 53] width 65 height 19
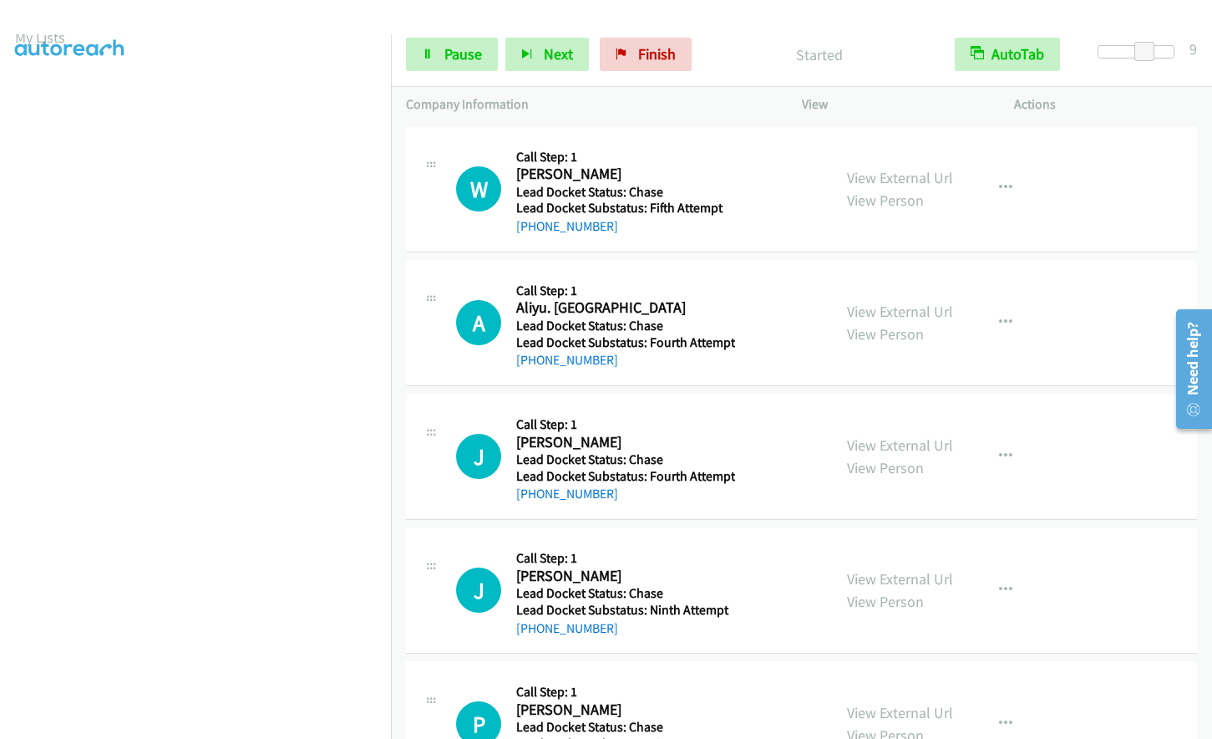
scroll to position [167, 0]
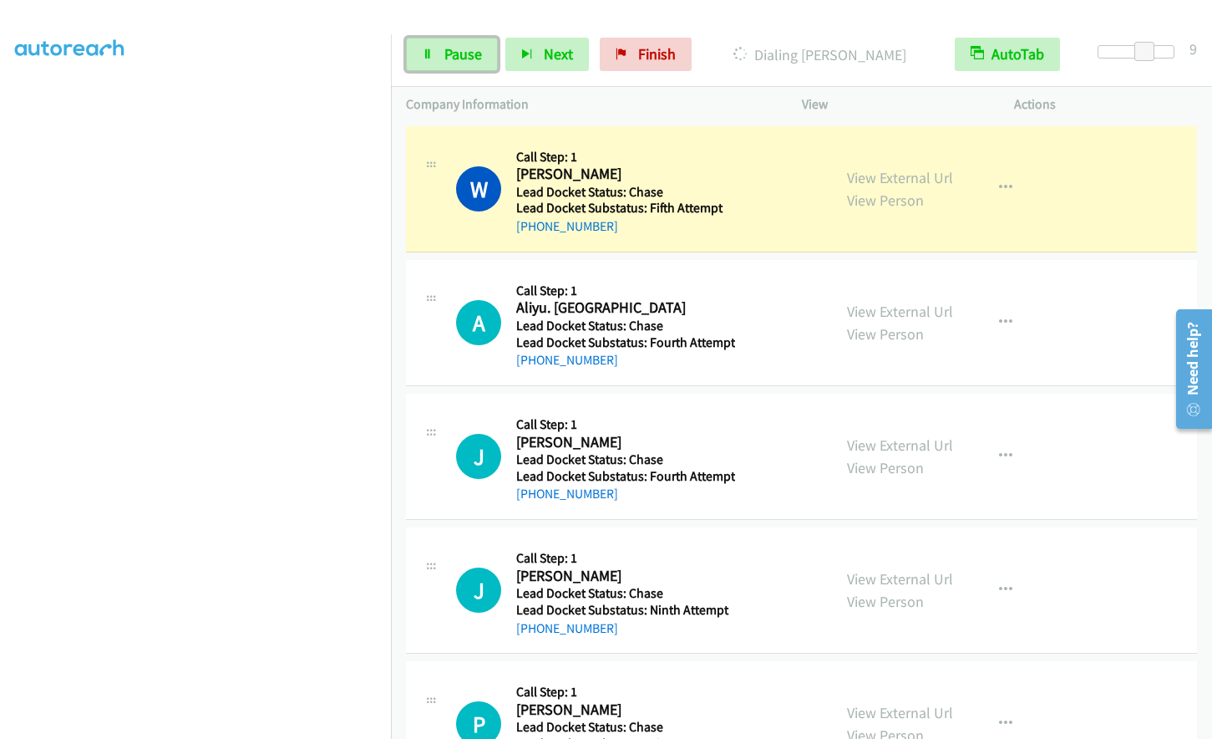
drag, startPoint x: 459, startPoint y: 59, endPoint x: 449, endPoint y: 138, distance: 79.2
click at [459, 59] on span "Pause" at bounding box center [463, 53] width 38 height 19
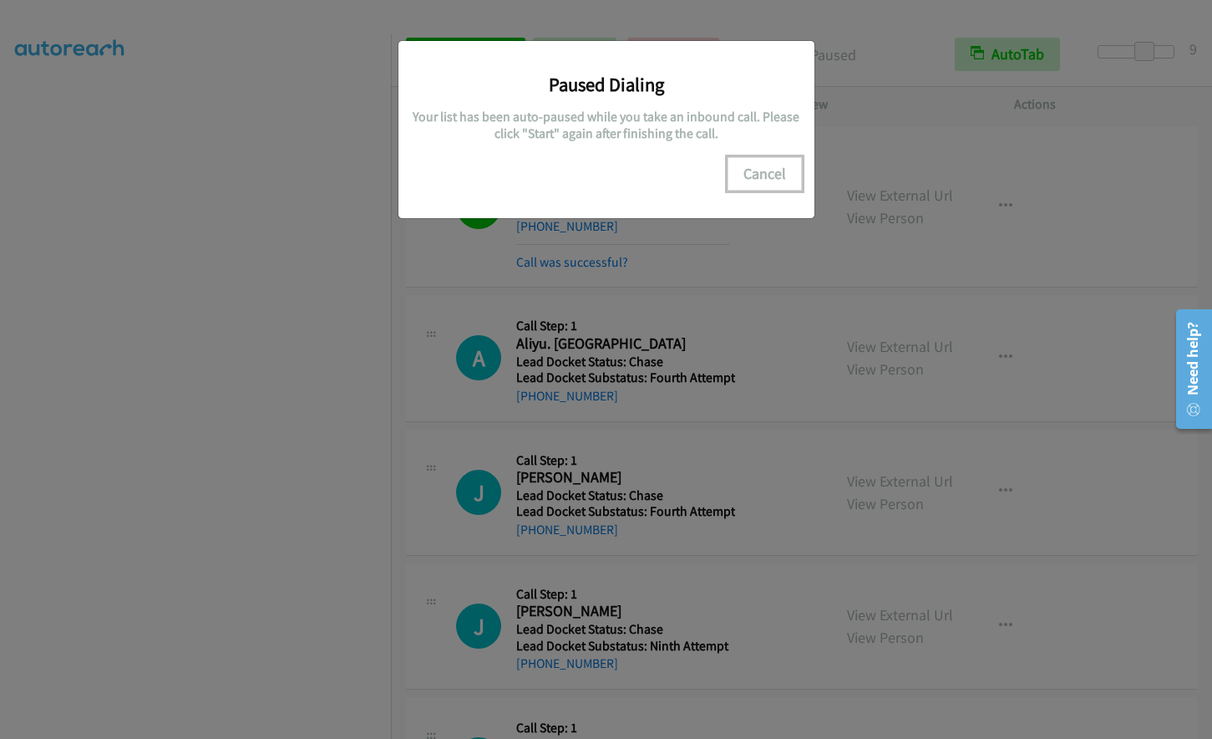
click at [770, 174] on button "Cancel" at bounding box center [765, 173] width 74 height 33
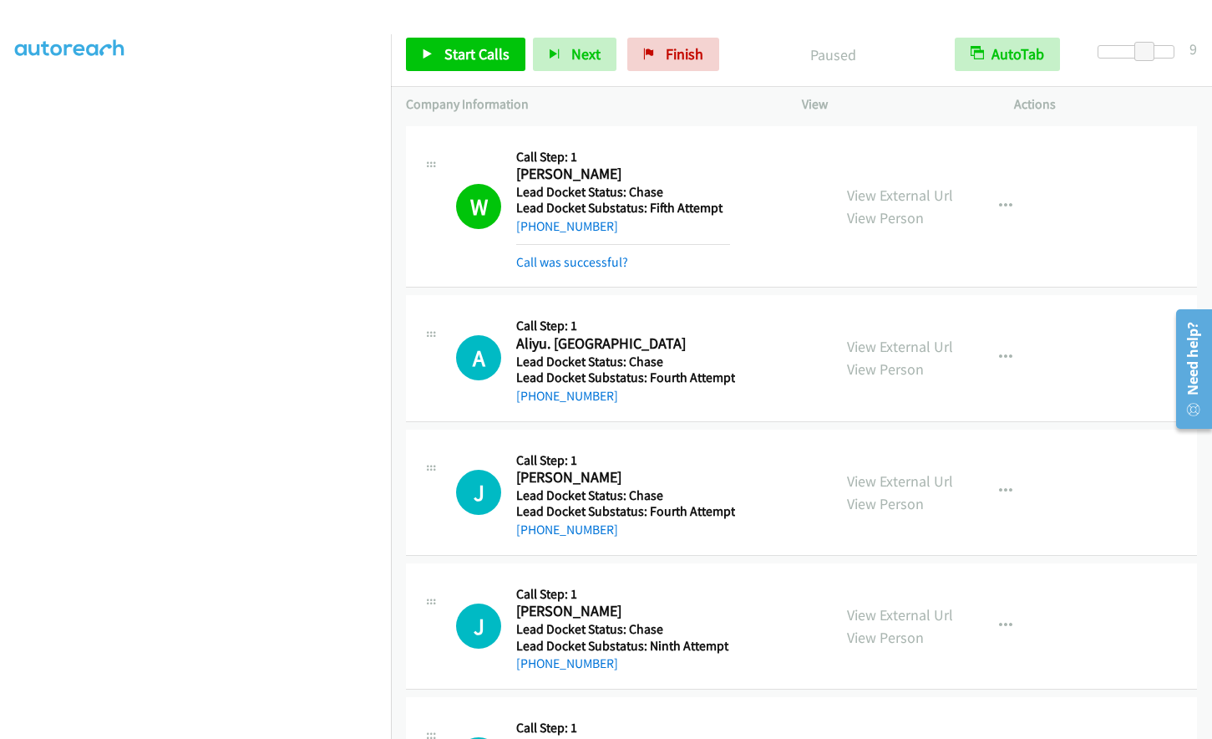
scroll to position [163, 0]
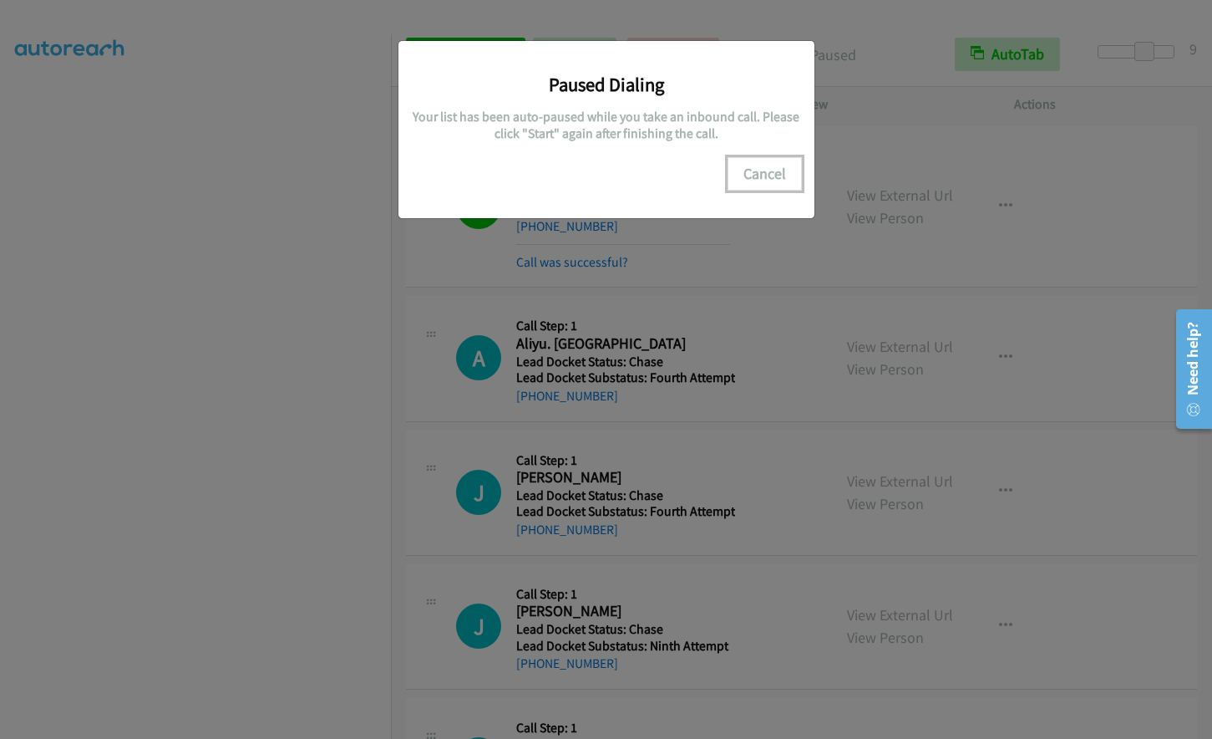
click at [768, 168] on button "Cancel" at bounding box center [765, 173] width 74 height 33
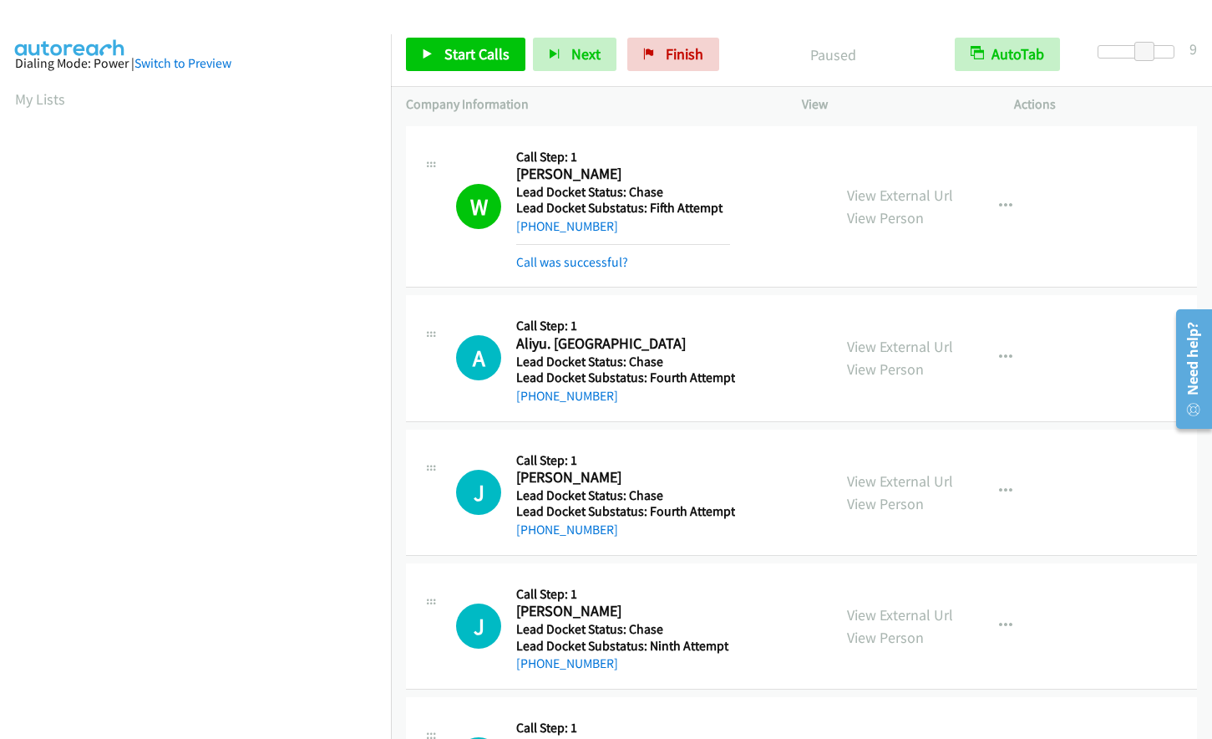
scroll to position [0, 0]
